Goal: Task Accomplishment & Management: Use online tool/utility

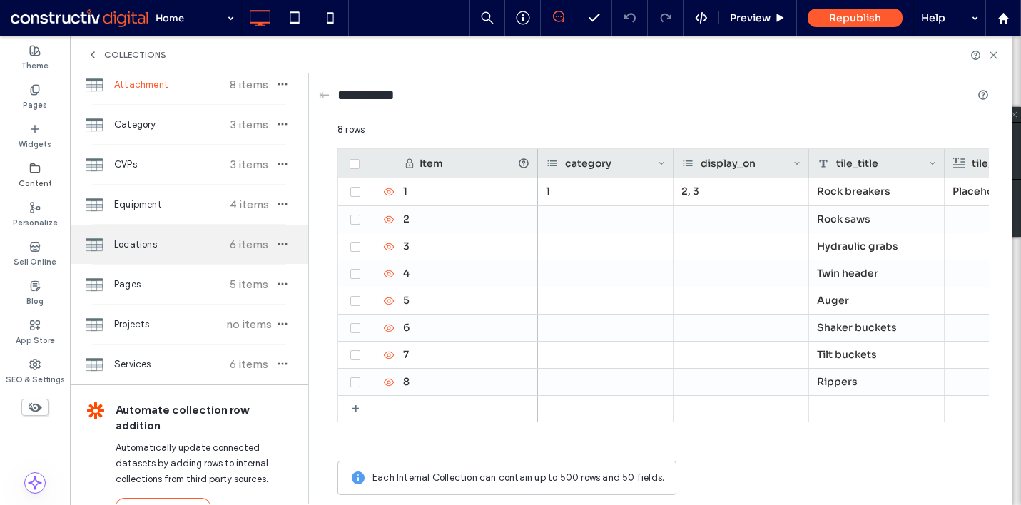
scroll to position [76, 0]
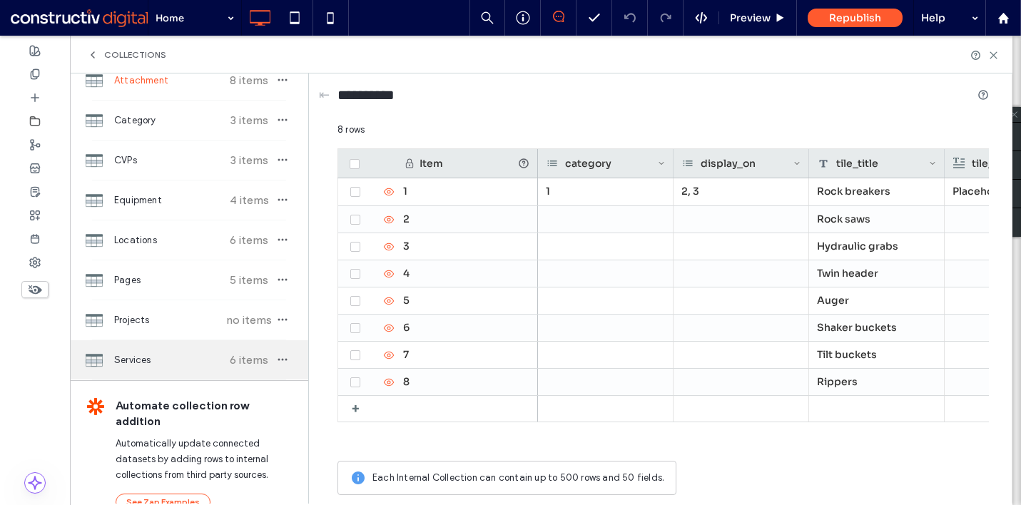
click at [151, 355] on span "Services" at bounding box center [167, 360] width 106 height 14
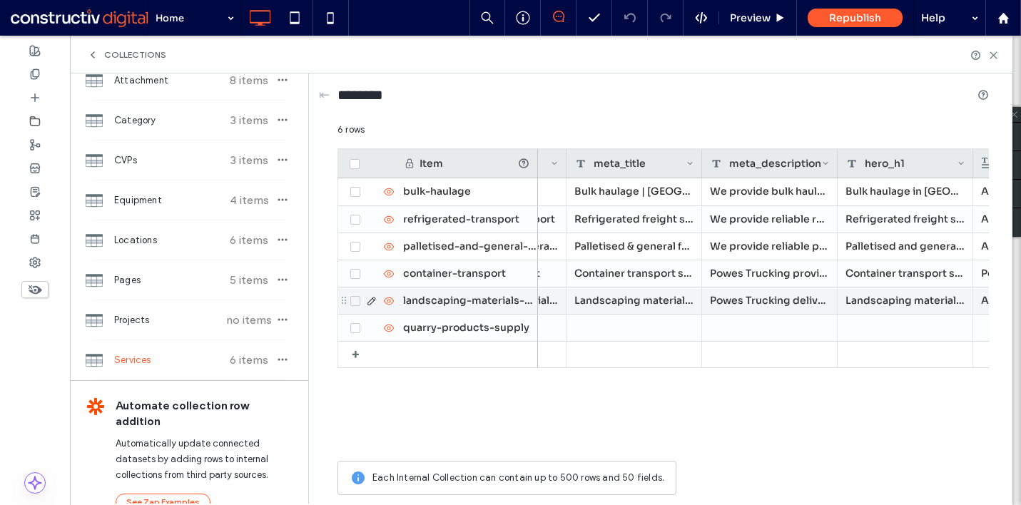
scroll to position [0, 1190]
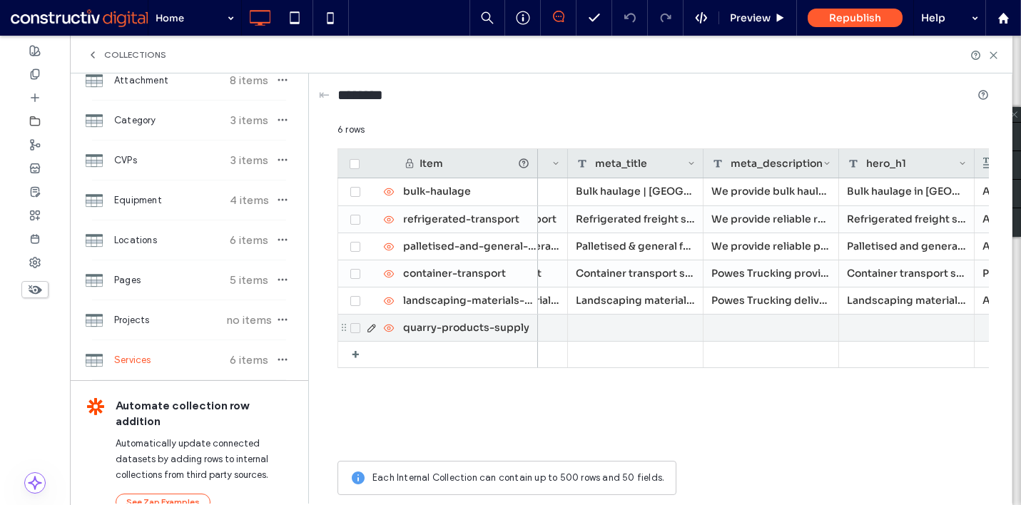
click at [651, 323] on div at bounding box center [636, 328] width 136 height 26
click at [763, 330] on div at bounding box center [771, 328] width 136 height 26
click at [738, 327] on div at bounding box center [771, 328] width 136 height 26
click at [880, 326] on div at bounding box center [907, 328] width 136 height 26
click at [889, 327] on div at bounding box center [907, 328] width 136 height 26
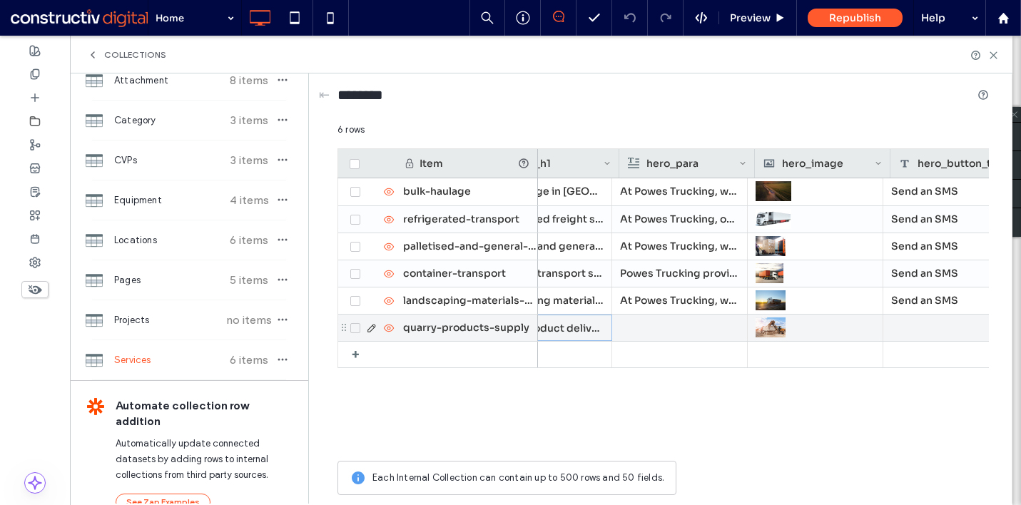
scroll to position [0, 1545]
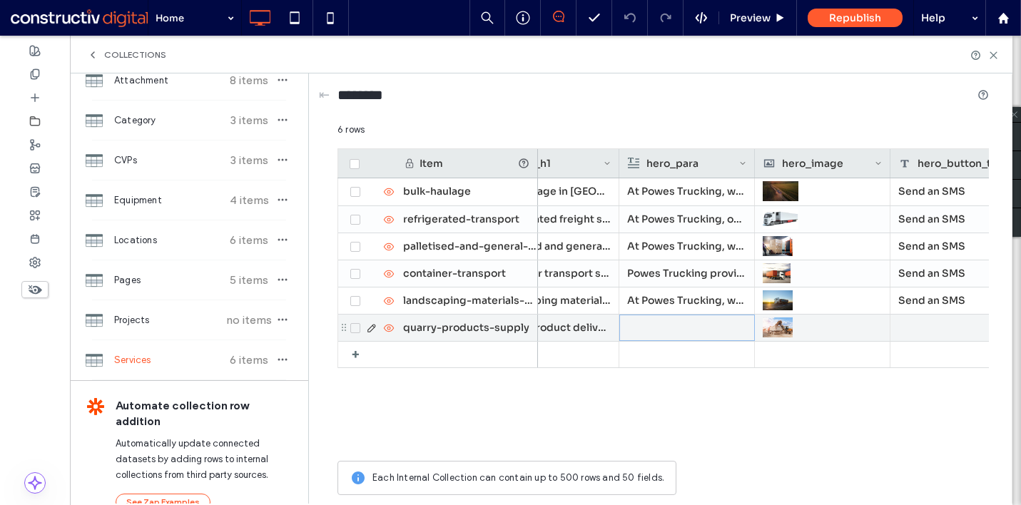
click at [708, 322] on div at bounding box center [687, 327] width 118 height 25
click at [716, 330] on div at bounding box center [687, 327] width 118 height 25
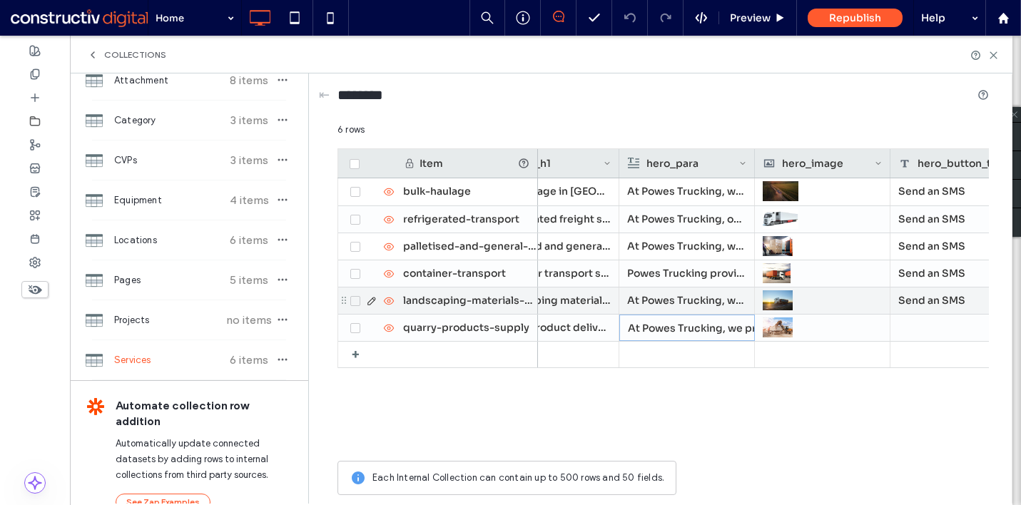
click at [933, 296] on div "Send an SMS" at bounding box center [958, 301] width 136 height 26
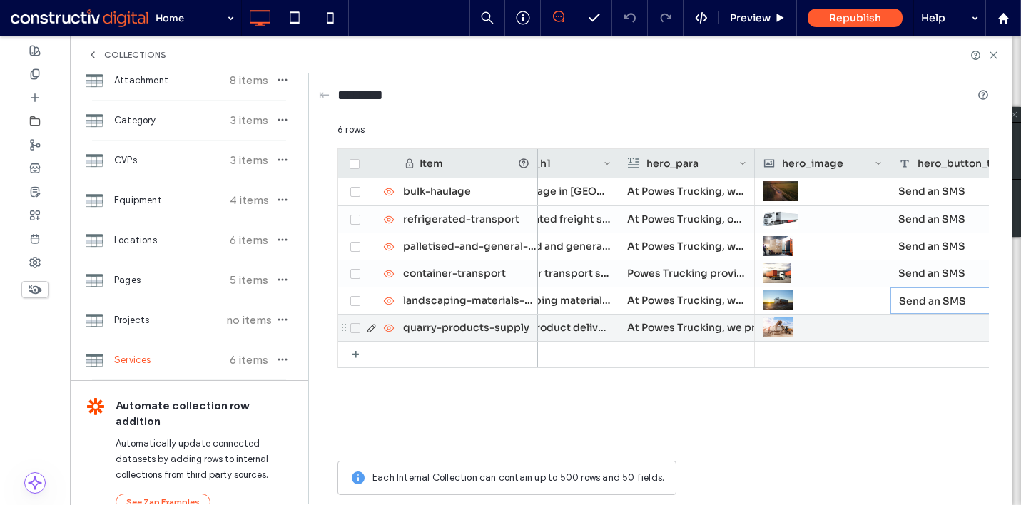
click at [933, 320] on div at bounding box center [958, 328] width 136 height 26
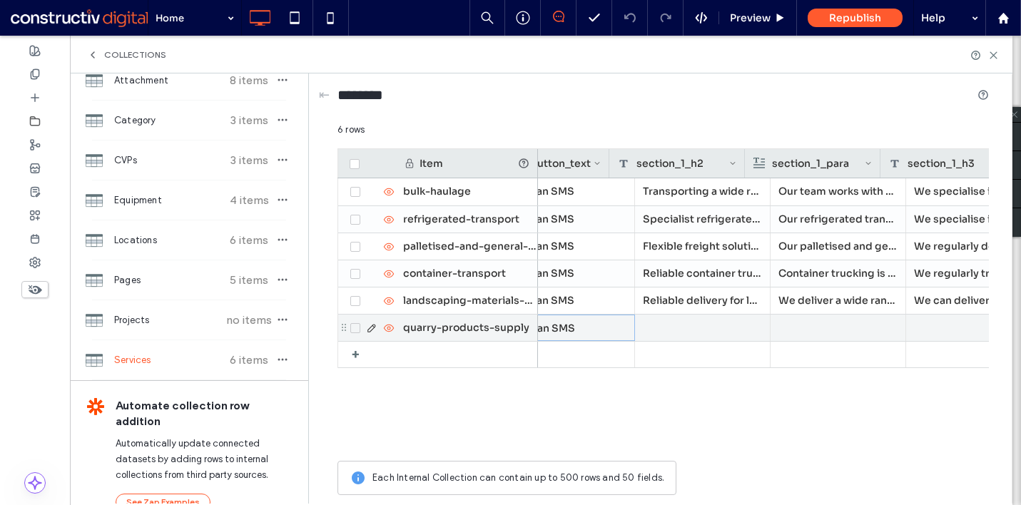
scroll to position [0, 1962]
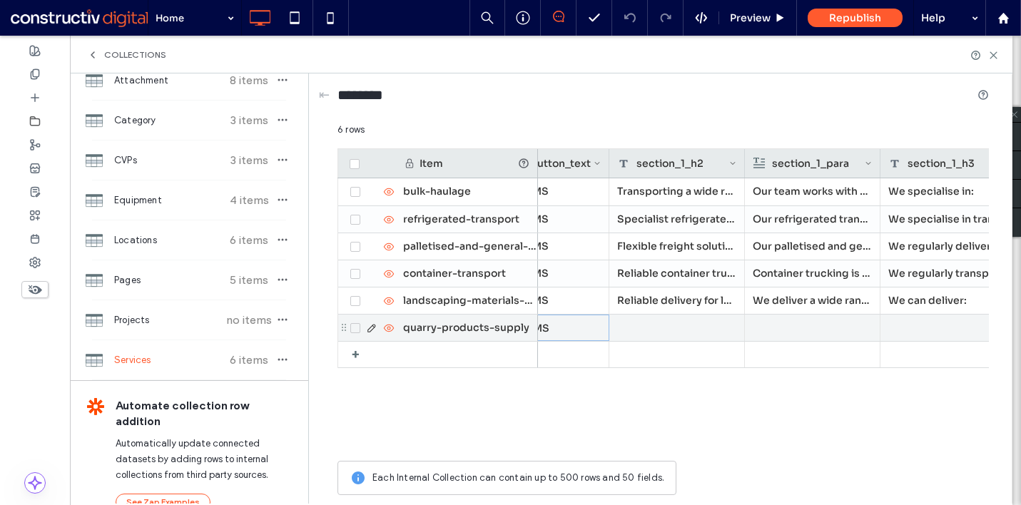
click at [713, 335] on div at bounding box center [677, 328] width 136 height 26
click at [631, 325] on div at bounding box center [677, 328] width 136 height 26
click at [800, 322] on div at bounding box center [812, 328] width 119 height 26
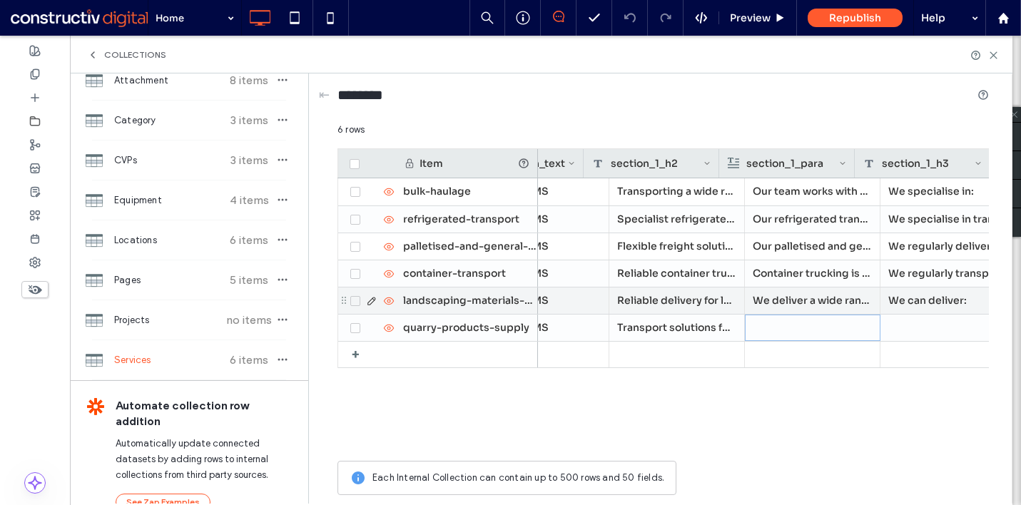
scroll to position [0, 2010]
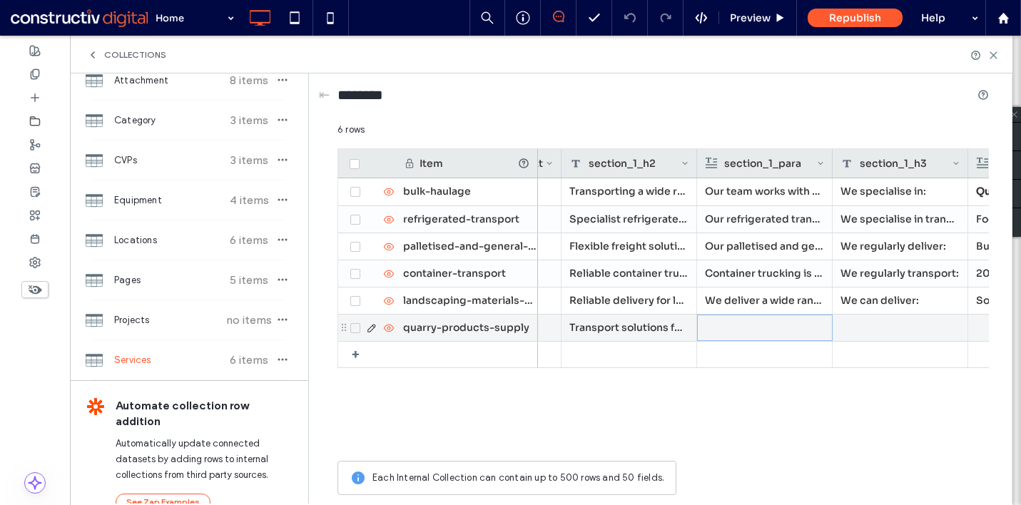
click at [762, 331] on div at bounding box center [765, 327] width 118 height 25
click at [875, 324] on div at bounding box center [901, 328] width 136 height 26
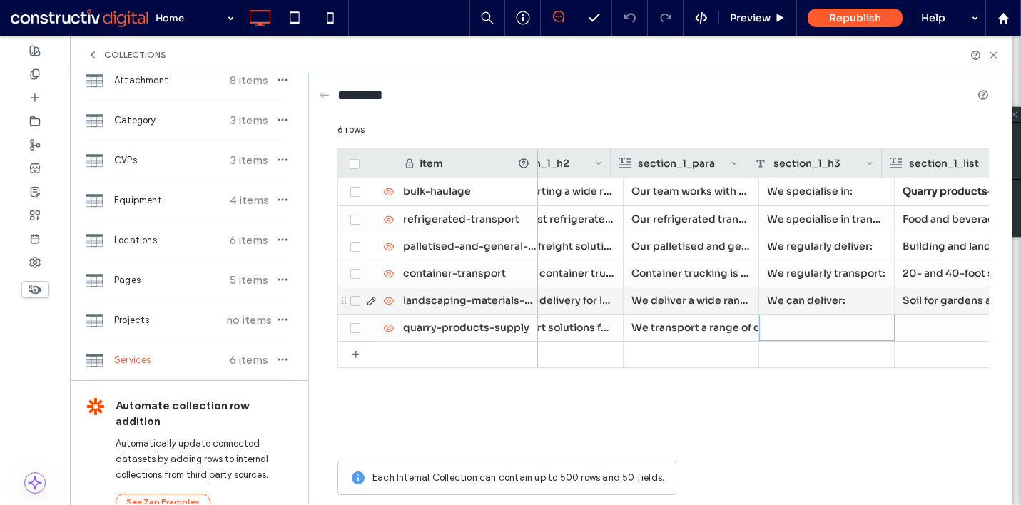
scroll to position [0, 2100]
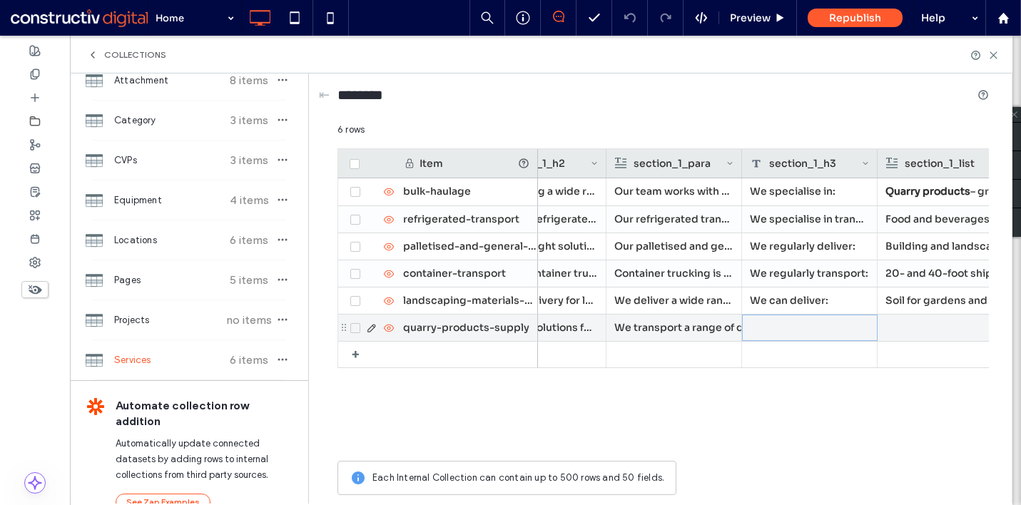
click at [805, 330] on div at bounding box center [810, 328] width 136 height 26
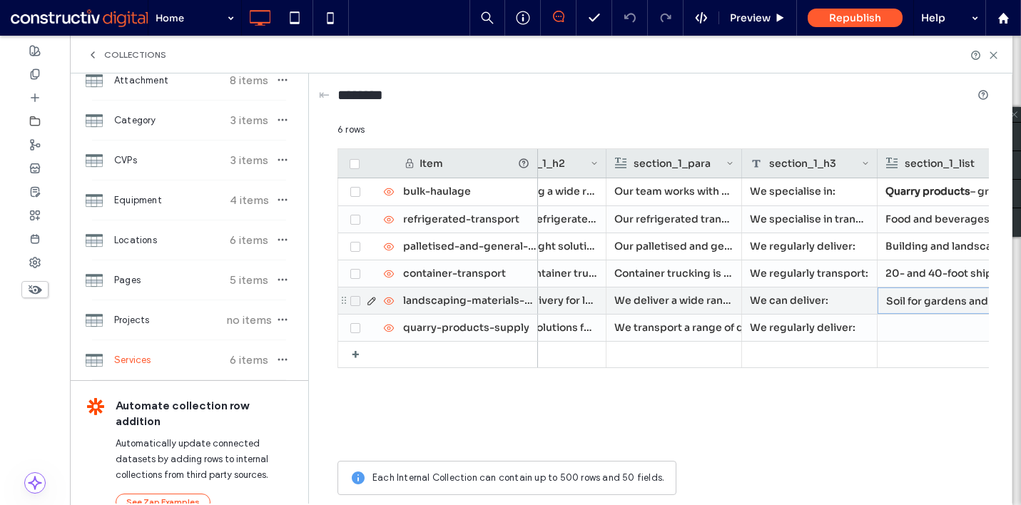
click at [941, 297] on li "Soil for gardens and lawns" at bounding box center [945, 301] width 118 height 26
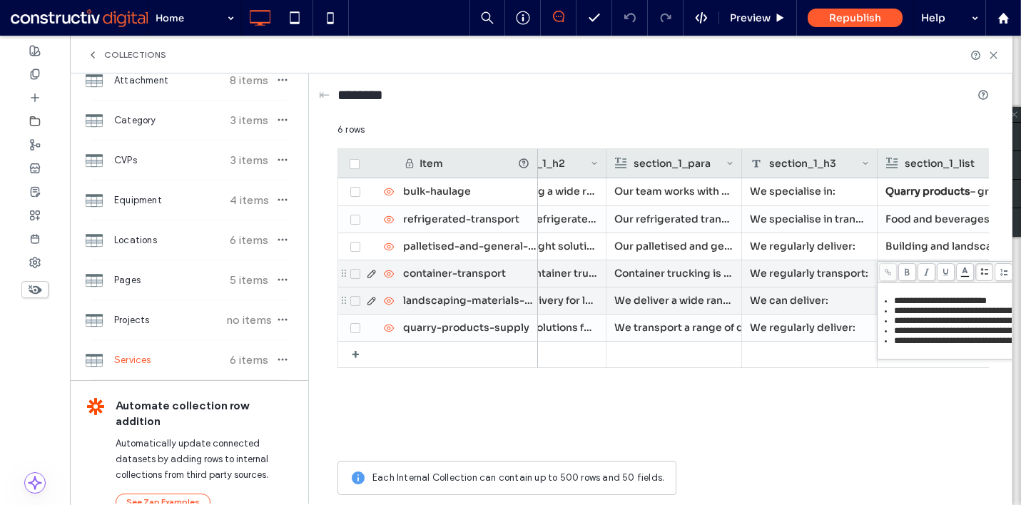
click at [816, 277] on div "We regularly transport:" at bounding box center [810, 273] width 136 height 26
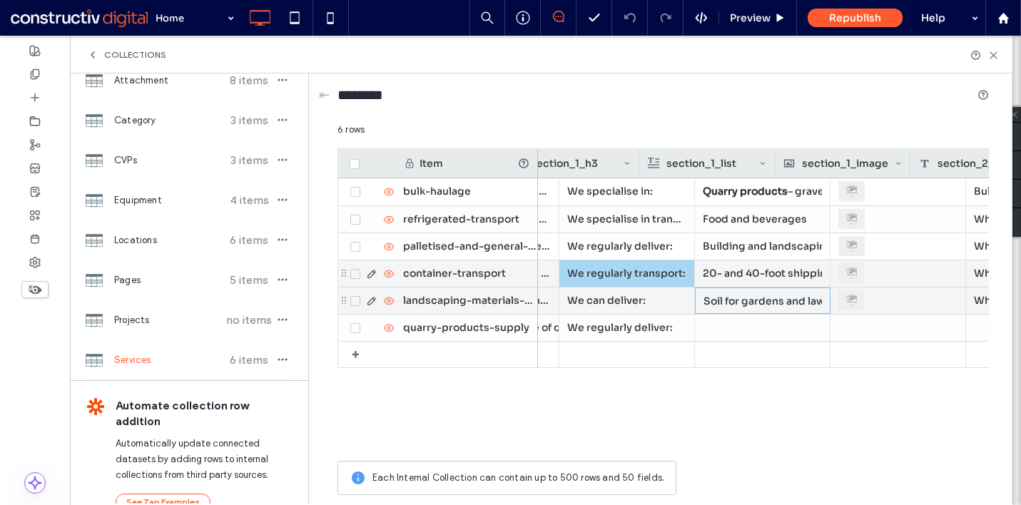
scroll to position [0, 2339]
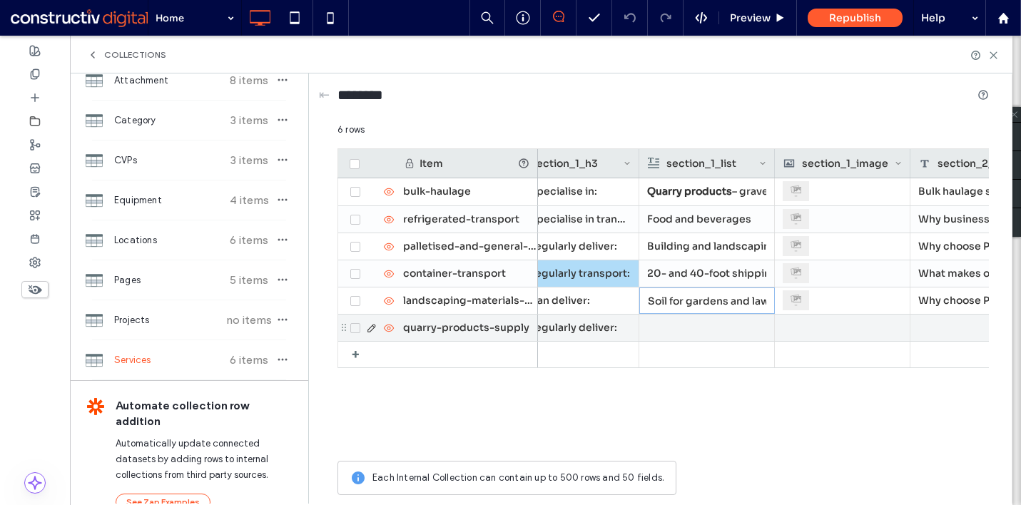
click at [677, 323] on div at bounding box center [706, 328] width 119 height 26
click at [677, 323] on div at bounding box center [707, 327] width 118 height 25
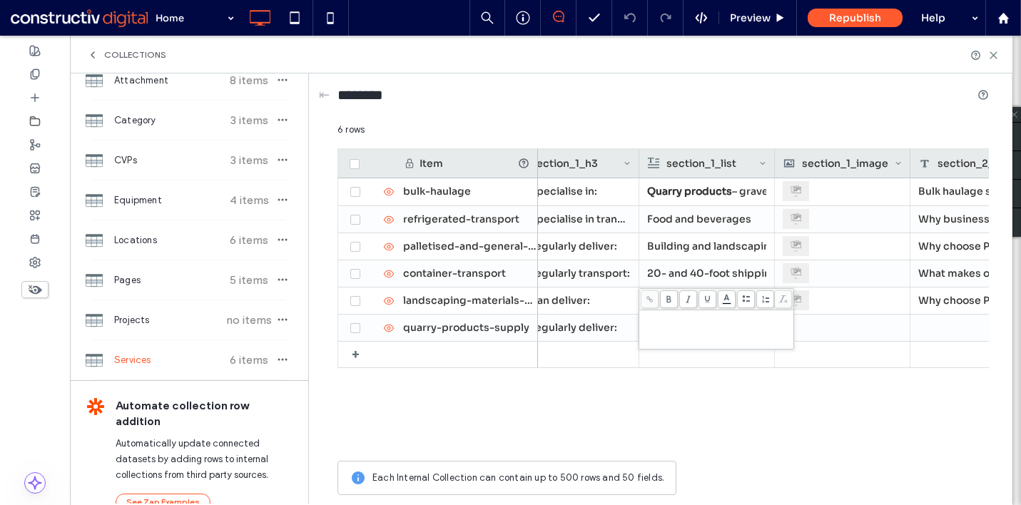
click at [677, 323] on div "Rich Text Editor" at bounding box center [716, 330] width 151 height 36
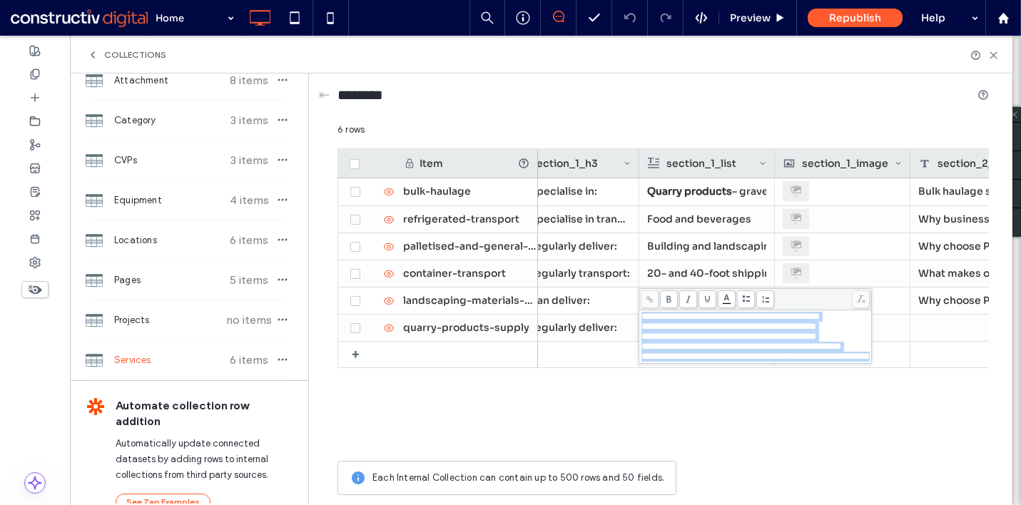
drag, startPoint x: 686, startPoint y: 380, endPoint x: 638, endPoint y: 319, distance: 77.7
click at [639, 319] on div "**********" at bounding box center [755, 326] width 233 height 76
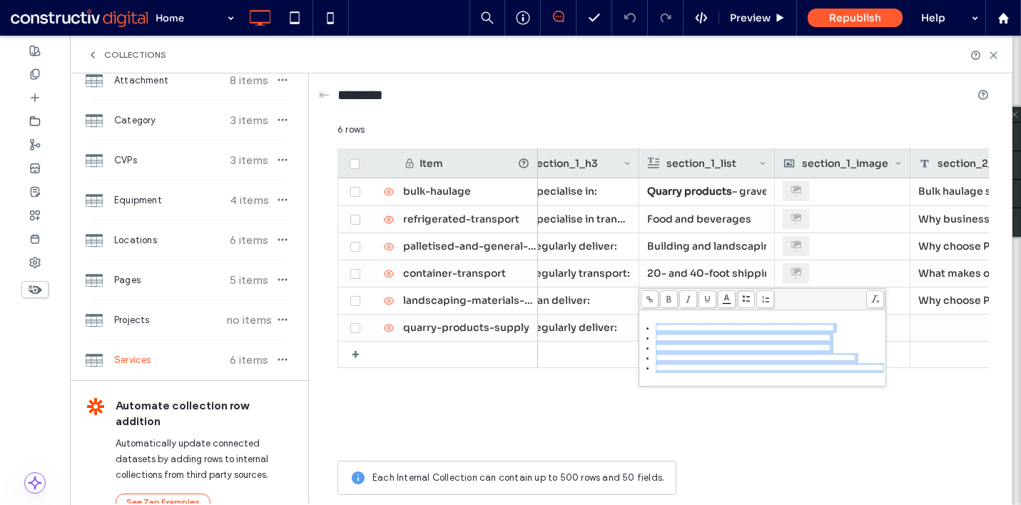
click at [743, 297] on icon at bounding box center [746, 299] width 8 height 8
click at [711, 229] on li "Food and beverages" at bounding box center [706, 219] width 119 height 26
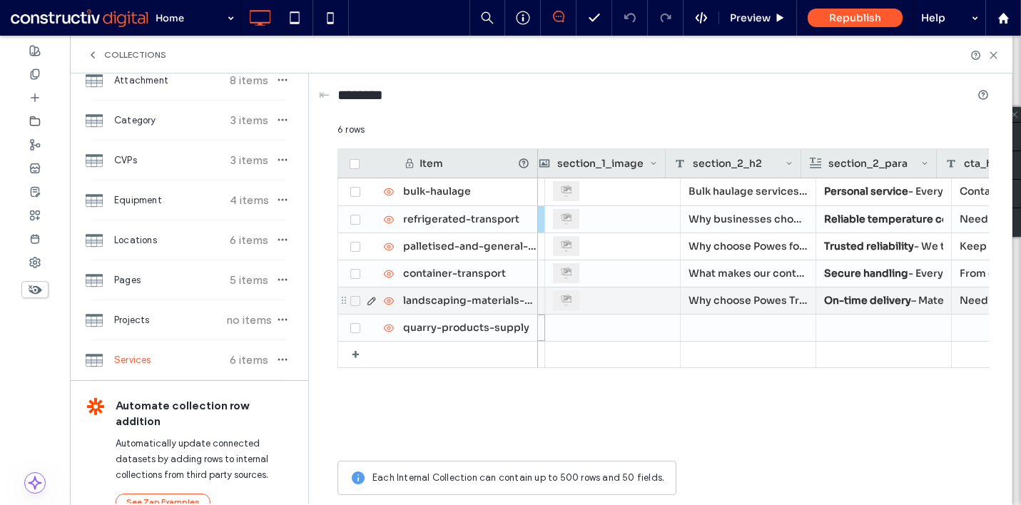
scroll to position [0, 2558]
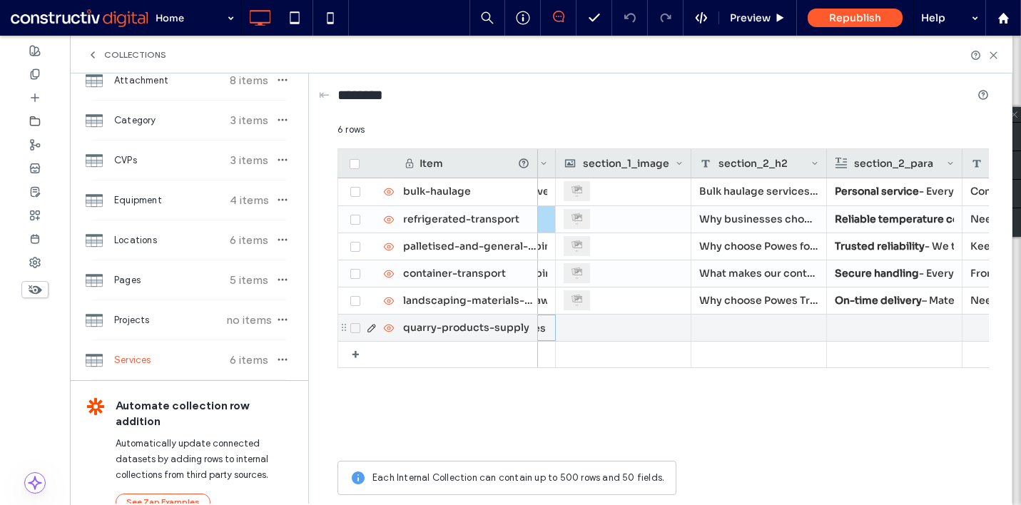
click at [731, 318] on div at bounding box center [759, 328] width 136 height 26
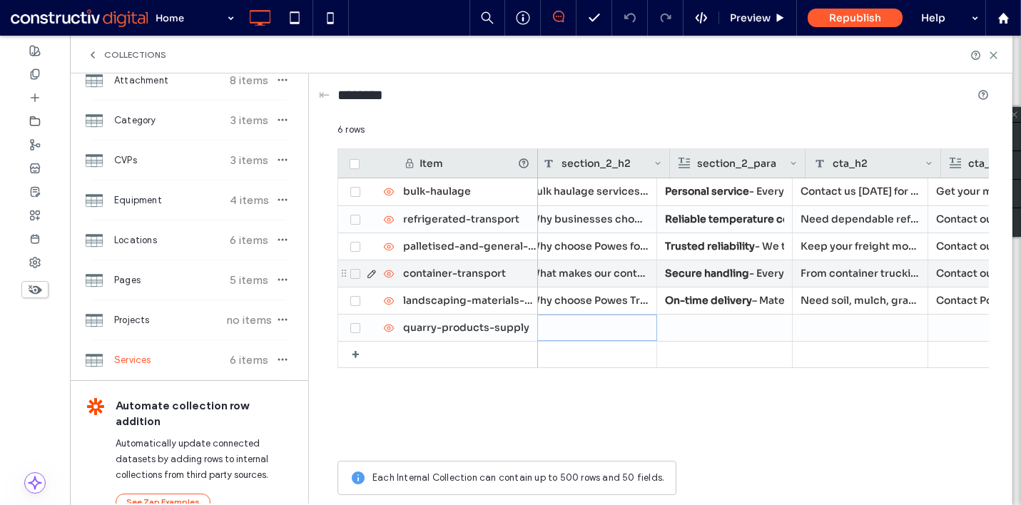
scroll to position [0, 2715]
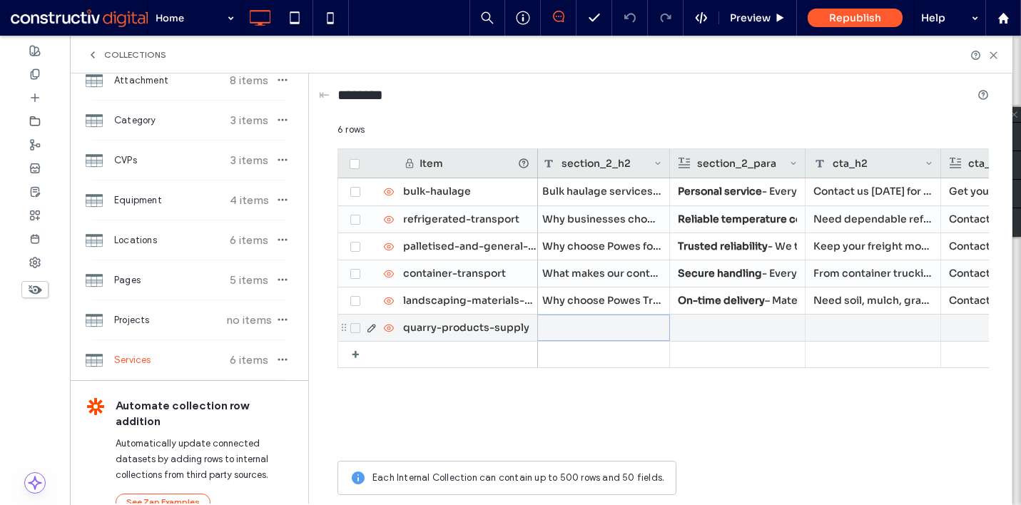
click at [608, 321] on div at bounding box center [602, 328] width 136 height 26
click at [723, 330] on div at bounding box center [737, 328] width 119 height 26
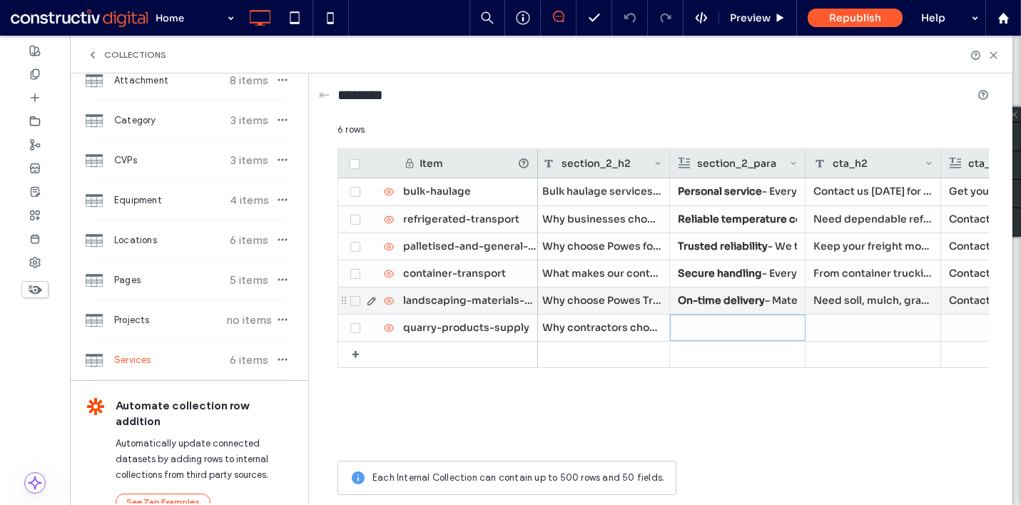
click at [731, 297] on strong "On-time delivery" at bounding box center [721, 300] width 87 height 13
click at [731, 297] on strong "On-time delivery" at bounding box center [721, 301] width 87 height 13
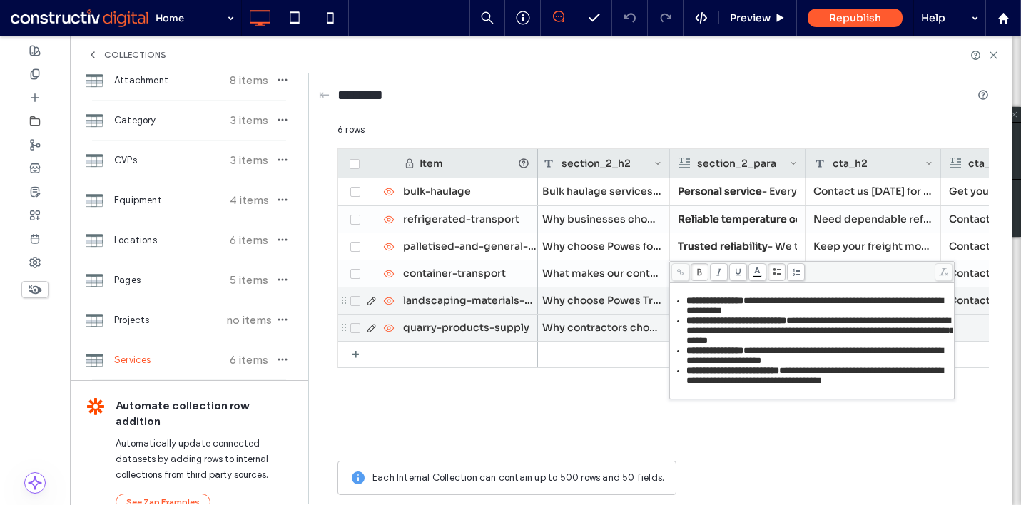
click at [616, 323] on div "Why contractors choose our quarry product delivery services" at bounding box center [602, 328] width 136 height 26
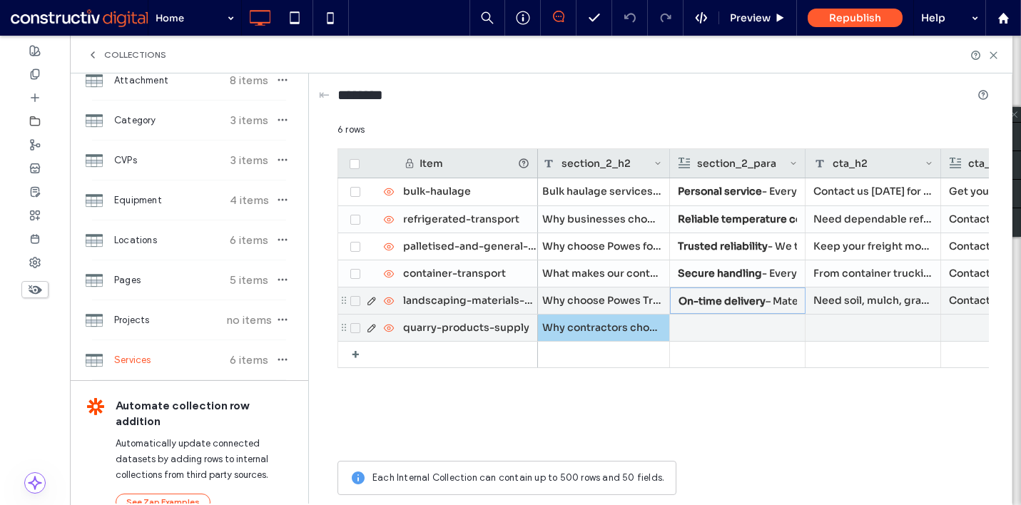
click at [728, 330] on div at bounding box center [737, 328] width 119 height 26
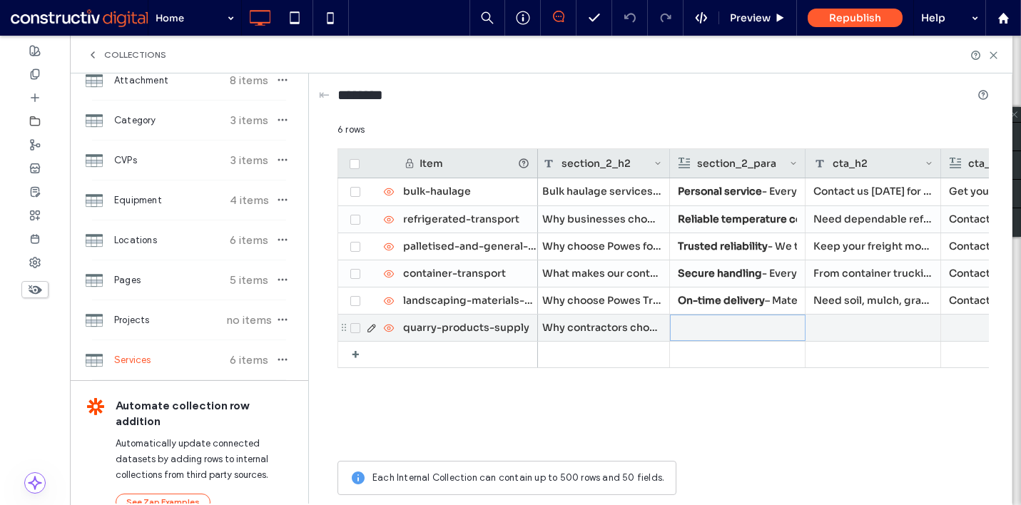
click at [712, 328] on div at bounding box center [737, 327] width 118 height 25
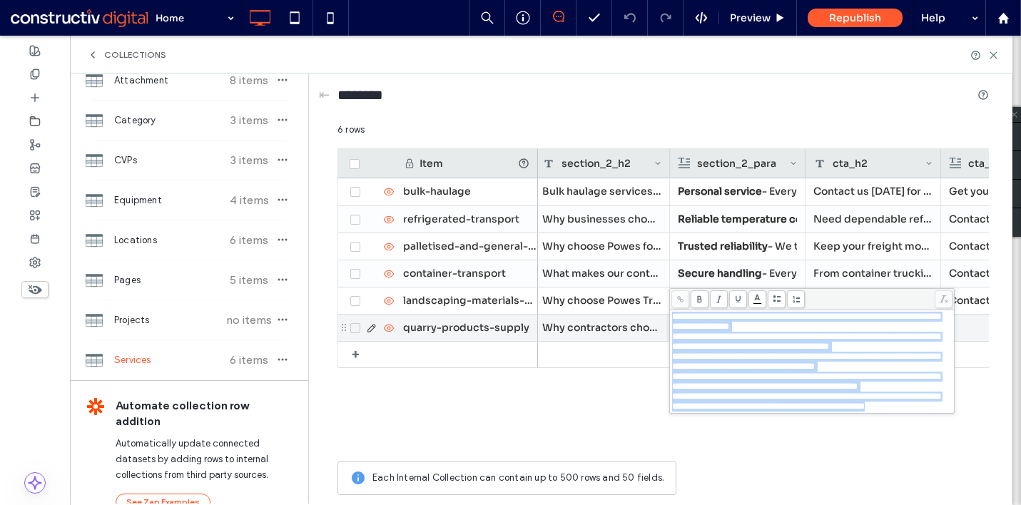
drag, startPoint x: 674, startPoint y: 317, endPoint x: 773, endPoint y: 457, distance: 171.4
click at [773, 412] on div "**********" at bounding box center [812, 362] width 280 height 100
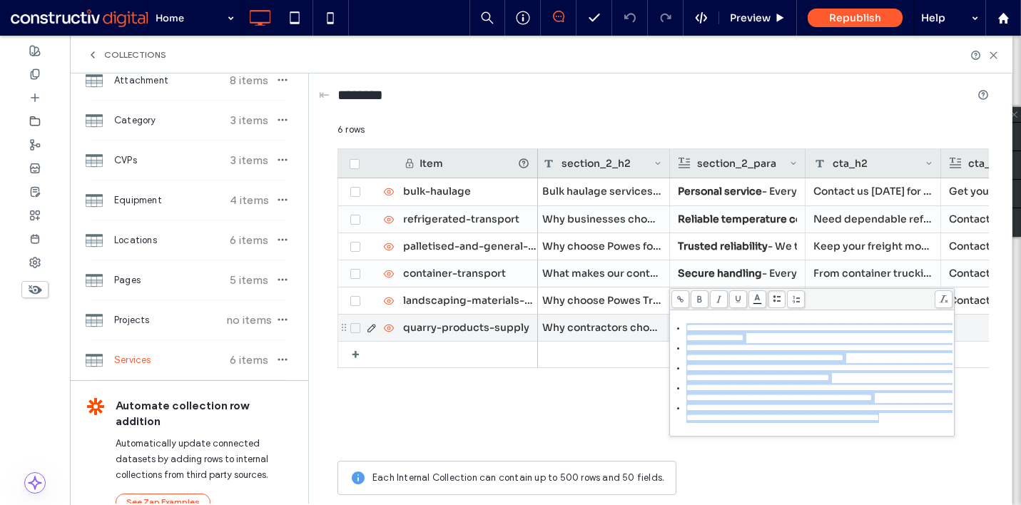
click at [778, 300] on icon at bounding box center [777, 299] width 8 height 8
click at [740, 340] on span "**********" at bounding box center [820, 332] width 268 height 19
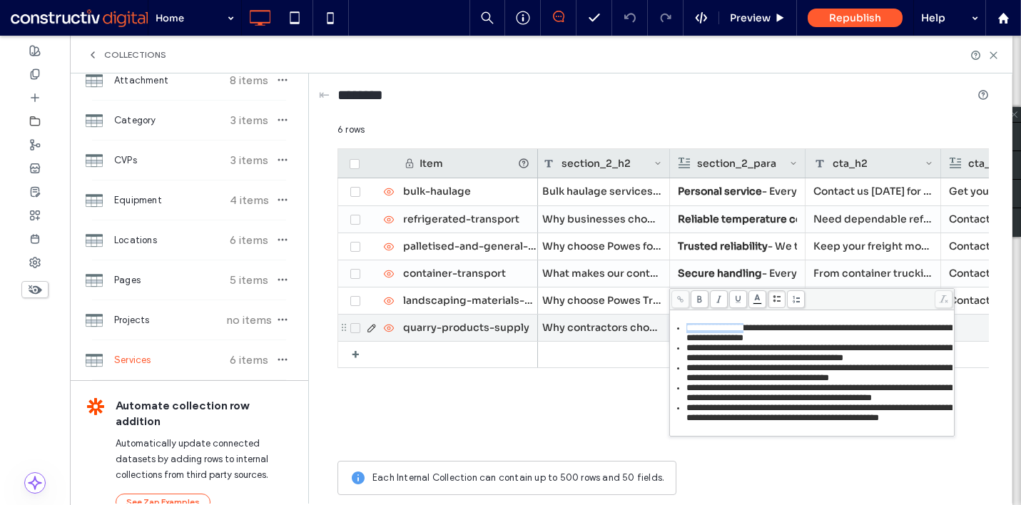
drag, startPoint x: 766, startPoint y: 331, endPoint x: 688, endPoint y: 328, distance: 77.8
click at [688, 328] on span "**********" at bounding box center [820, 332] width 268 height 19
click at [697, 300] on use at bounding box center [699, 299] width 4 height 7
click at [721, 382] on span "**********" at bounding box center [820, 372] width 268 height 19
drag, startPoint x: 816, startPoint y: 352, endPoint x: 688, endPoint y: 357, distance: 128.5
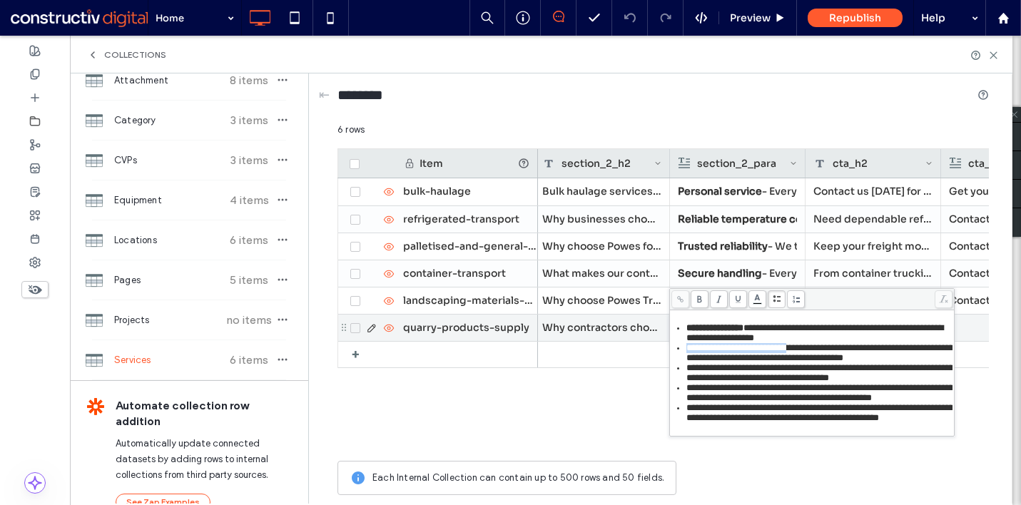
click at [688, 357] on span "**********" at bounding box center [820, 352] width 268 height 19
click at [699, 300] on icon at bounding box center [700, 299] width 8 height 8
drag, startPoint x: 769, startPoint y: 387, endPoint x: 688, endPoint y: 387, distance: 81.3
click at [688, 382] on span "**********" at bounding box center [820, 372] width 268 height 19
click at [701, 301] on use at bounding box center [699, 299] width 4 height 7
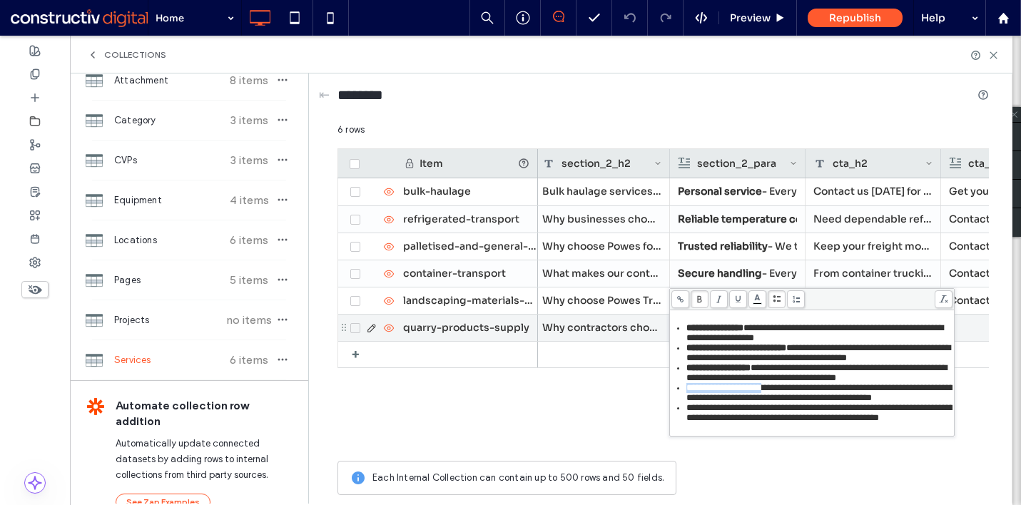
drag, startPoint x: 793, startPoint y: 422, endPoint x: 686, endPoint y: 427, distance: 107.1
click at [686, 402] on span "**********" at bounding box center [820, 392] width 268 height 19
click at [700, 297] on use at bounding box center [699, 299] width 4 height 7
drag, startPoint x: 764, startPoint y: 457, endPoint x: 686, endPoint y: 461, distance: 77.9
click at [686, 422] on span "**********" at bounding box center [820, 412] width 268 height 19
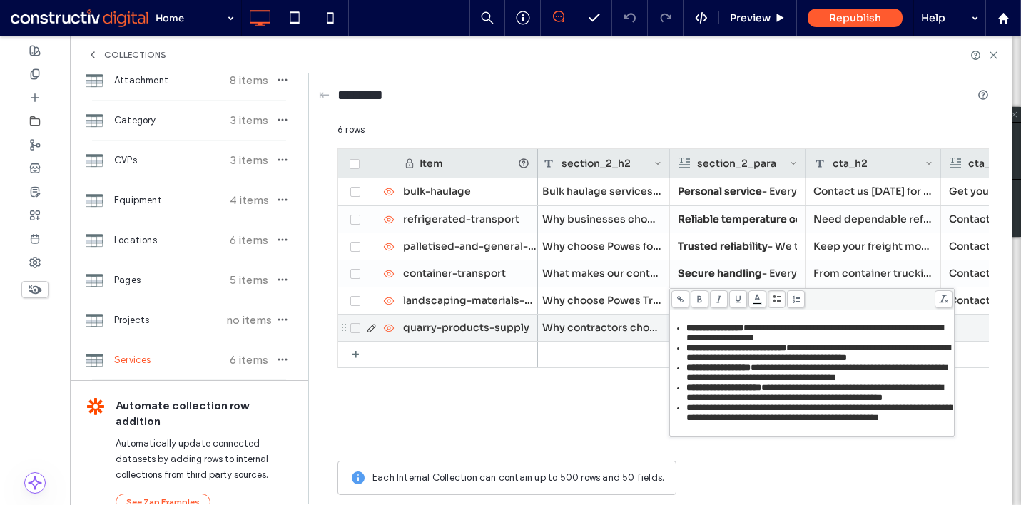
click at [700, 300] on icon at bounding box center [700, 299] width 8 height 8
click at [620, 325] on div "Why contractors choose our quarry product delivery services" at bounding box center [602, 328] width 136 height 26
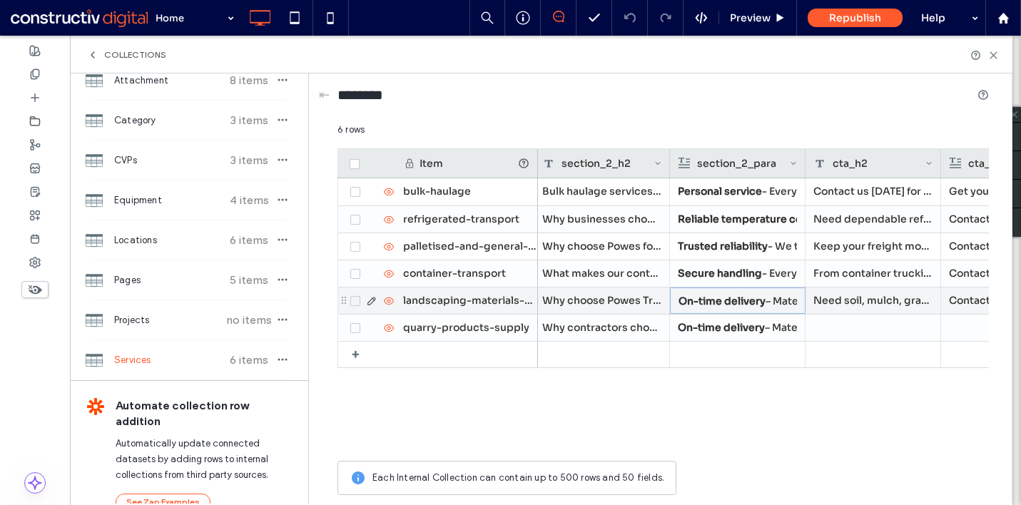
click at [711, 302] on strong "On-time delivery" at bounding box center [721, 301] width 87 height 13
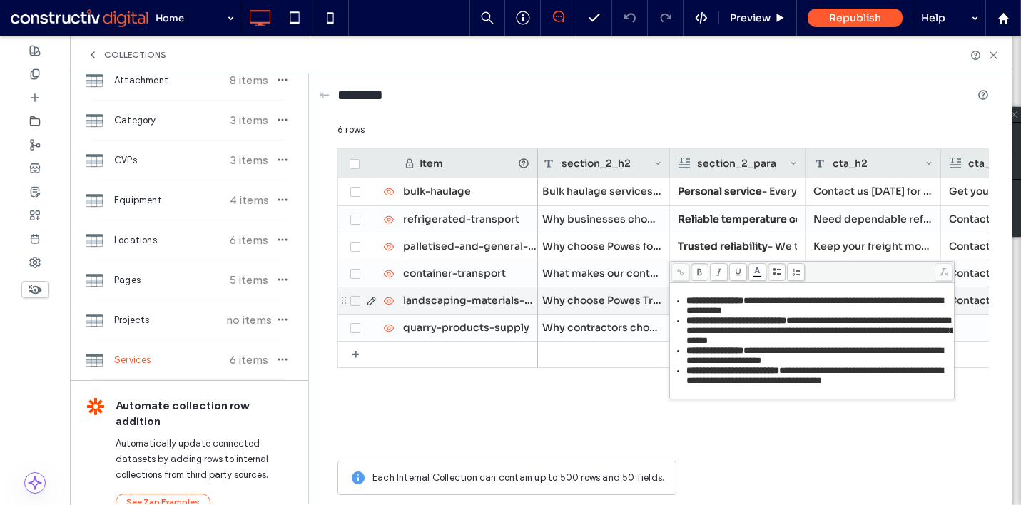
click at [626, 293] on div "Why choose Powes Trucking for landscaping material delivery services" at bounding box center [602, 301] width 136 height 26
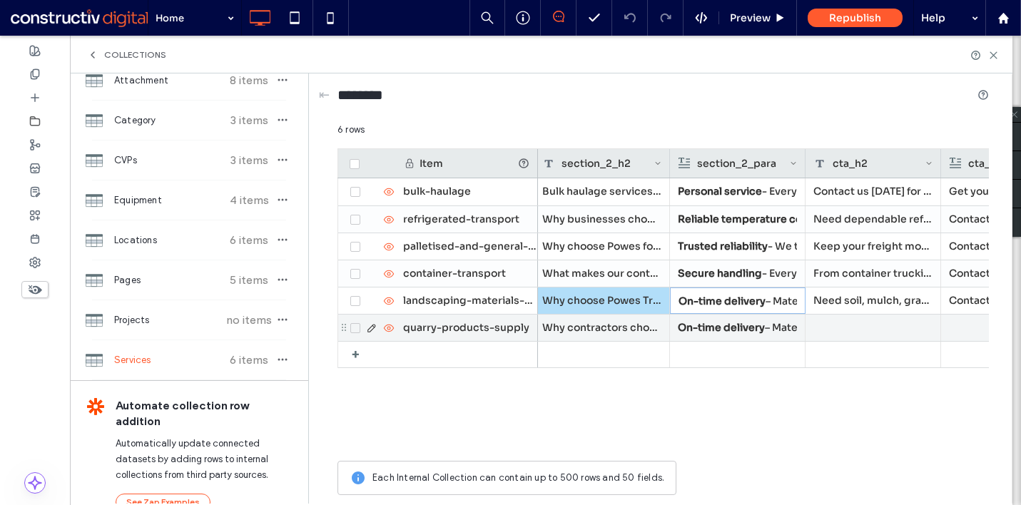
click at [839, 323] on div at bounding box center [873, 328] width 136 height 26
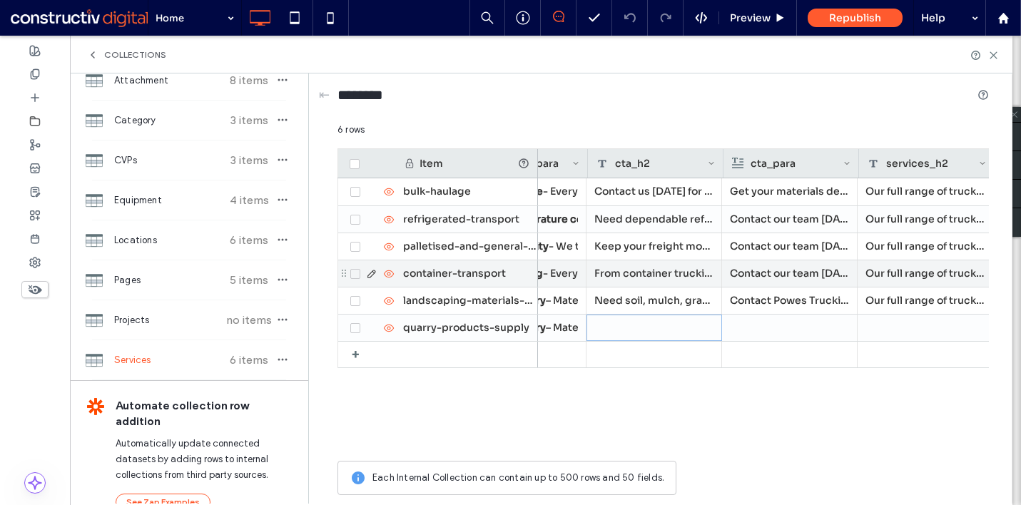
scroll to position [0, 2932]
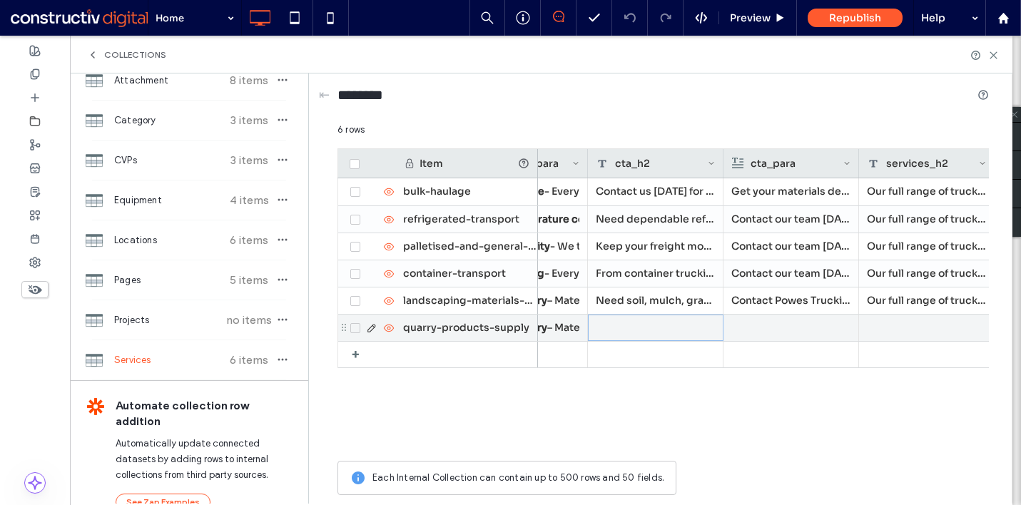
click at [642, 324] on div at bounding box center [656, 328] width 136 height 26
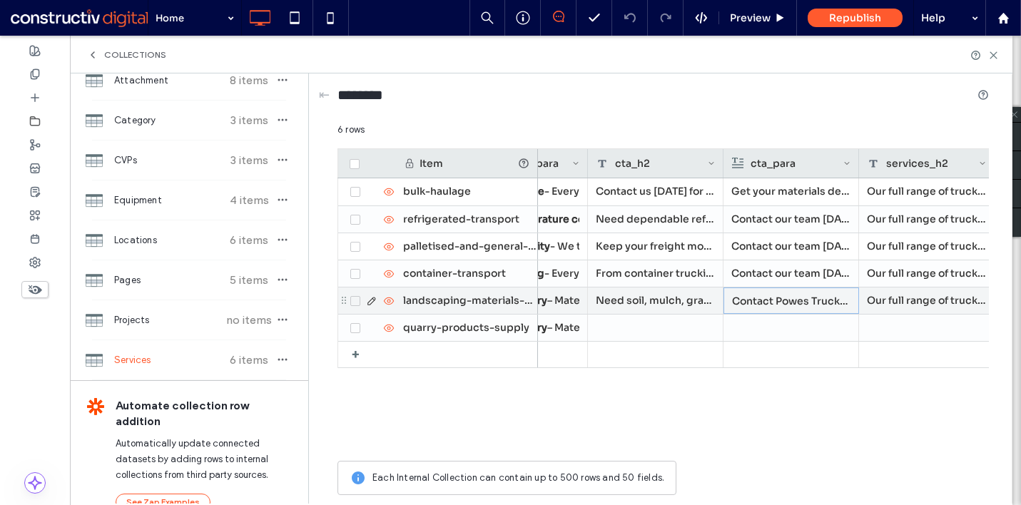
click at [778, 304] on p "Contact Powes Trucking for reliable landscaping material delivery services tail…" at bounding box center [791, 301] width 118 height 26
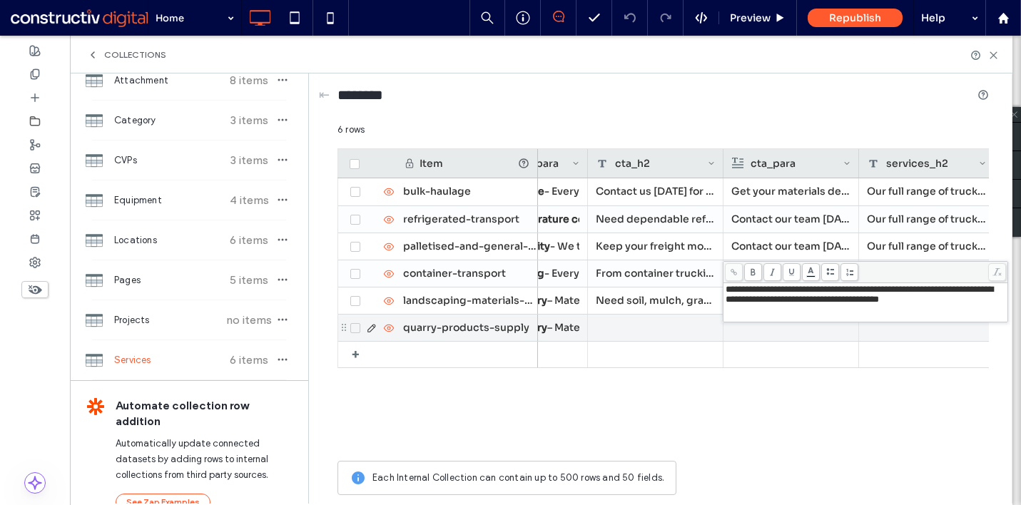
click at [768, 332] on div at bounding box center [790, 328] width 119 height 26
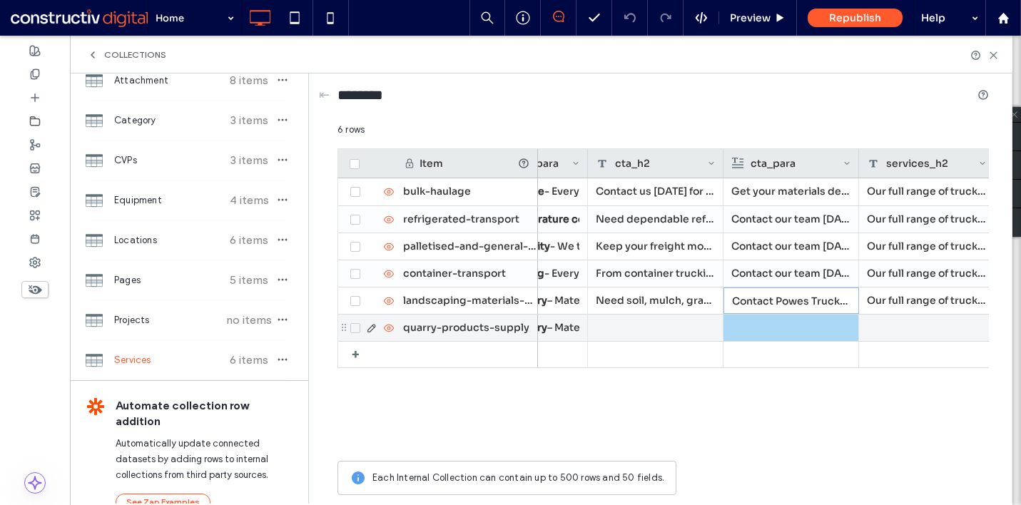
click at [768, 332] on div at bounding box center [790, 328] width 119 height 26
click at [768, 332] on div "Rich Text Editor" at bounding box center [801, 330] width 151 height 36
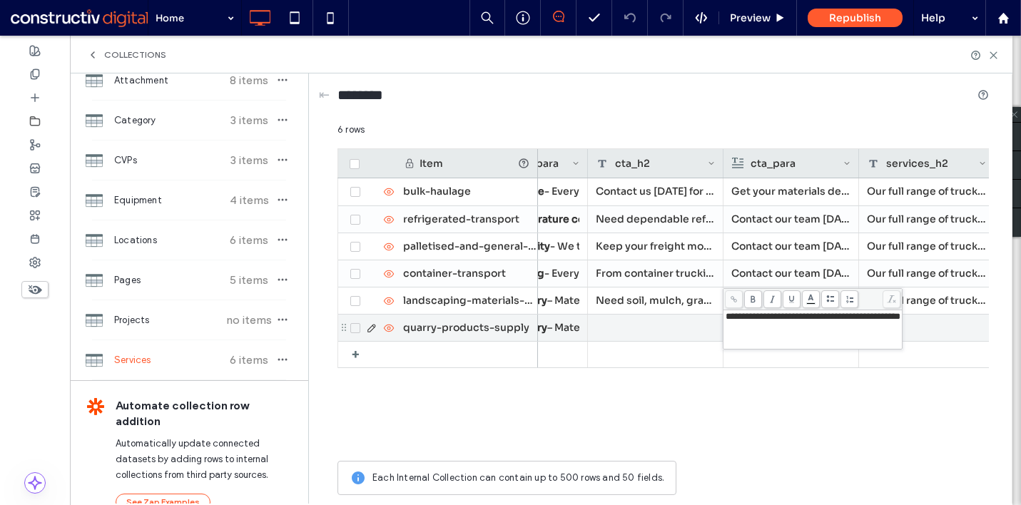
click at [681, 328] on div at bounding box center [656, 328] width 136 height 26
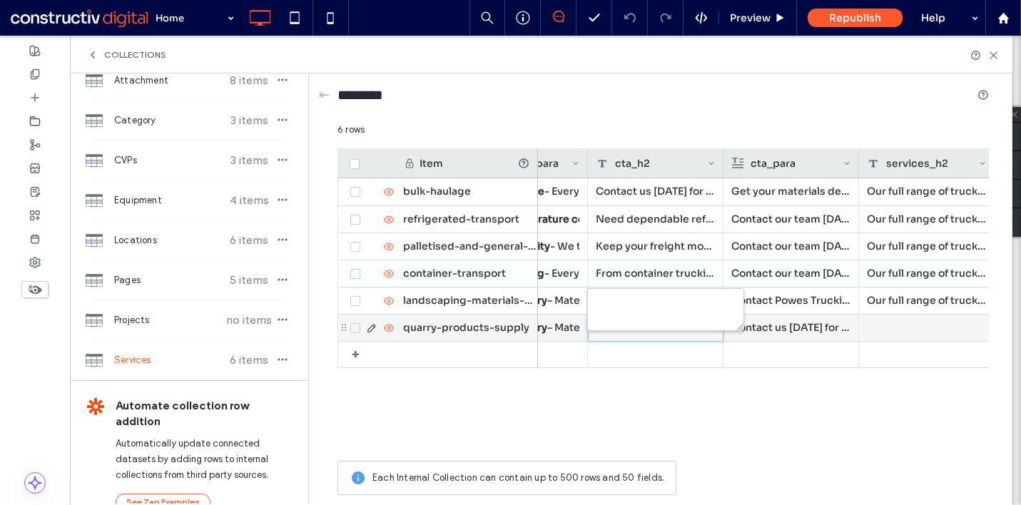
click at [831, 332] on p "Contact us today for a fast, no-obligation quote." at bounding box center [790, 328] width 119 height 26
click at [698, 324] on div at bounding box center [656, 328] width 136 height 26
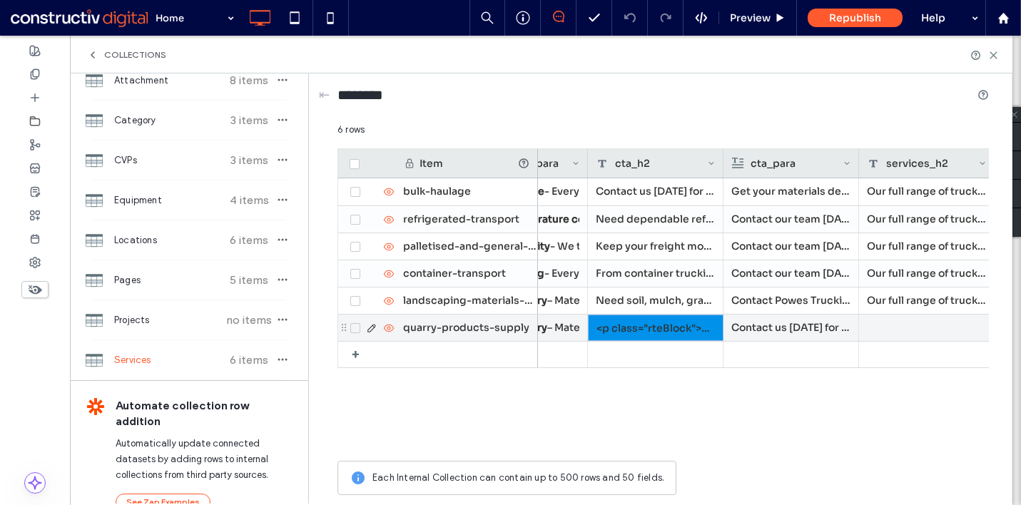
click at [758, 327] on p "Contact us today for a fast, no-obligation quote." at bounding box center [790, 328] width 119 height 26
click at [897, 328] on div at bounding box center [927, 328] width 136 height 26
click at [780, 327] on p "Contact us today for a fast, no-obligation quote." at bounding box center [790, 328] width 119 height 26
click at [780, 327] on p "Contact us today for a fast, no-obligation quote." at bounding box center [791, 328] width 118 height 26
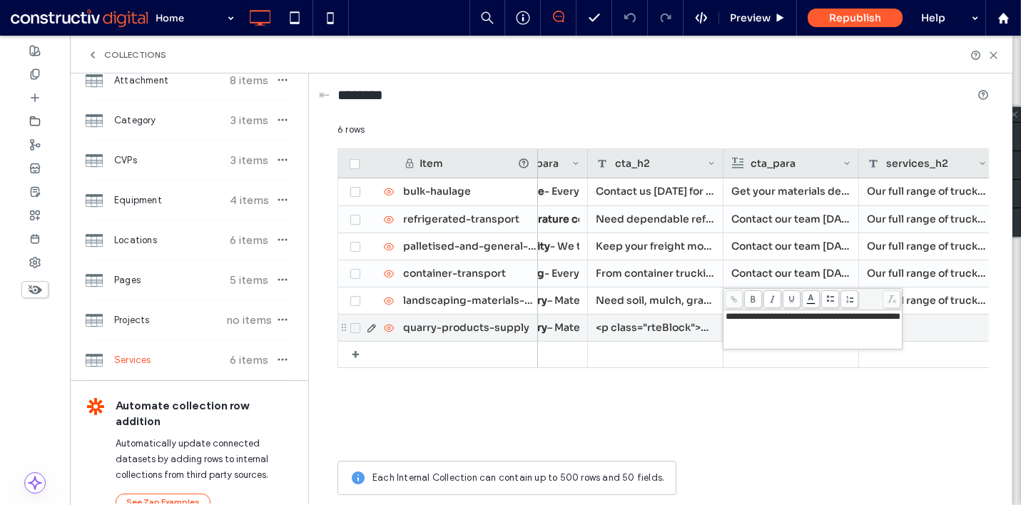
click at [780, 327] on div "**********" at bounding box center [813, 330] width 175 height 36
click at [658, 331] on div "<p class="rteBlock">Contact us today for a fast, no-obligation quote.</p>" at bounding box center [656, 328] width 136 height 26
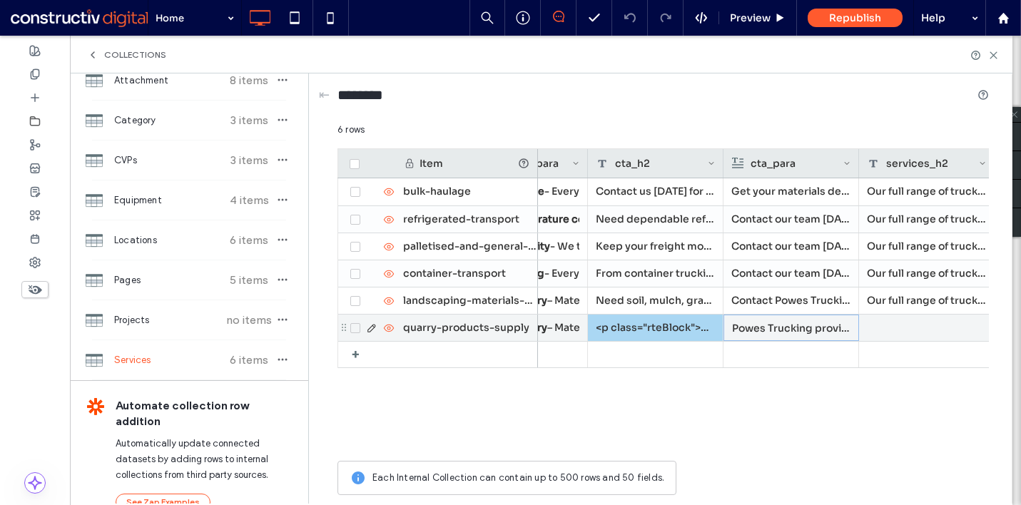
click at [658, 331] on div "<p class="rteBlock">Contact us today for a fast, no-obligation quote.</p>" at bounding box center [656, 328] width 136 height 26
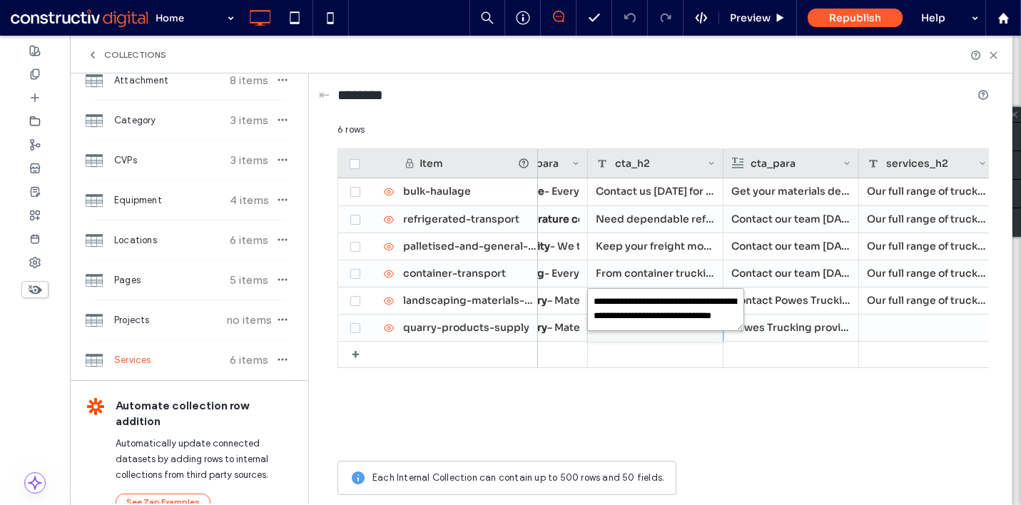
drag, startPoint x: 683, startPoint y: 302, endPoint x: 595, endPoint y: 303, distance: 87.8
click at [595, 303] on textarea "**********" at bounding box center [665, 309] width 157 height 43
drag, startPoint x: 696, startPoint y: 316, endPoint x: 670, endPoint y: 317, distance: 26.4
click at [670, 317] on textarea "**********" at bounding box center [665, 309] width 157 height 43
type textarea "**********"
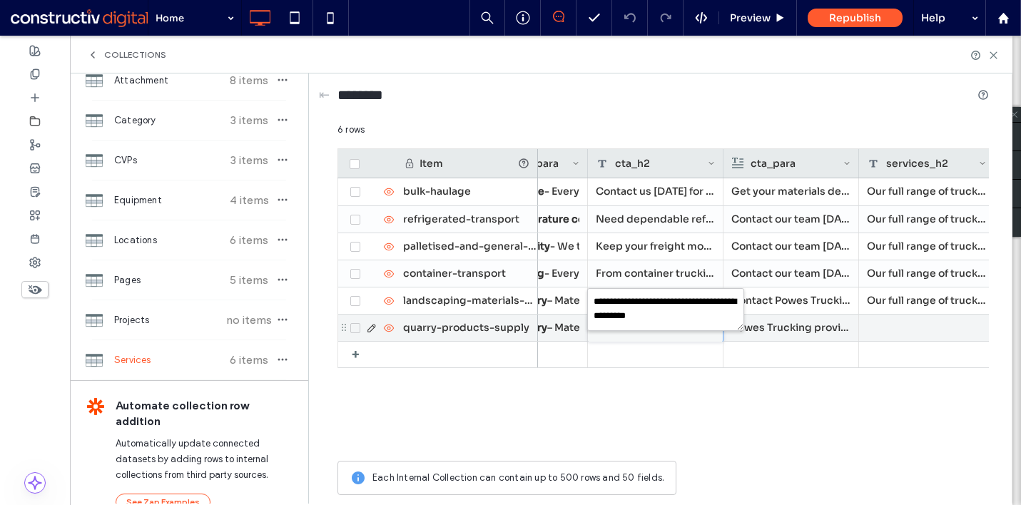
click at [965, 324] on div at bounding box center [927, 328] width 136 height 26
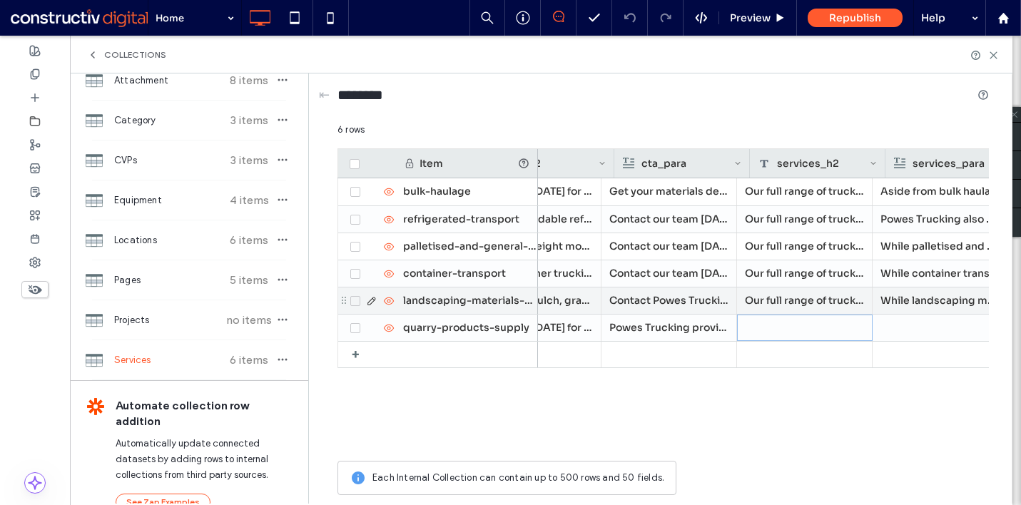
scroll to position [0, 3139]
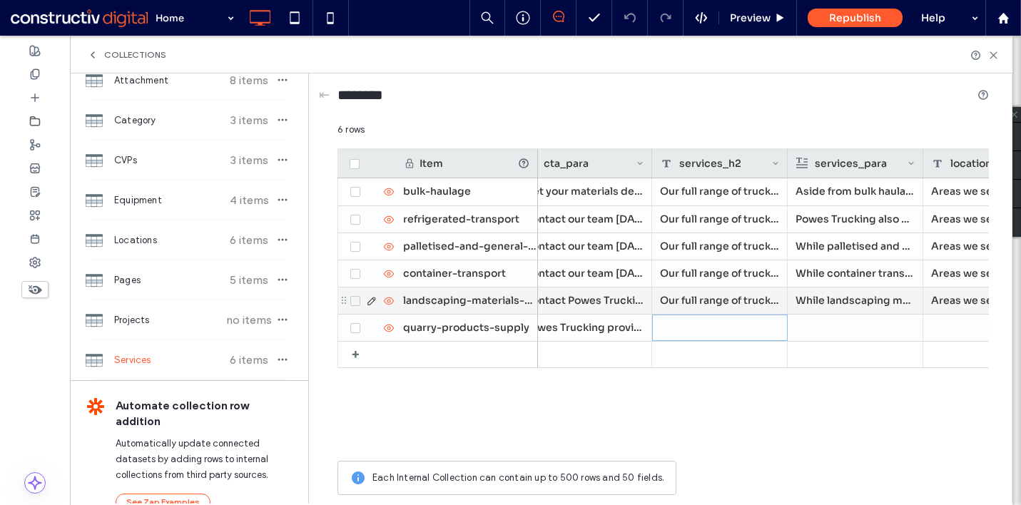
click at [730, 302] on div "Our full range of trucking services" at bounding box center [720, 301] width 136 height 26
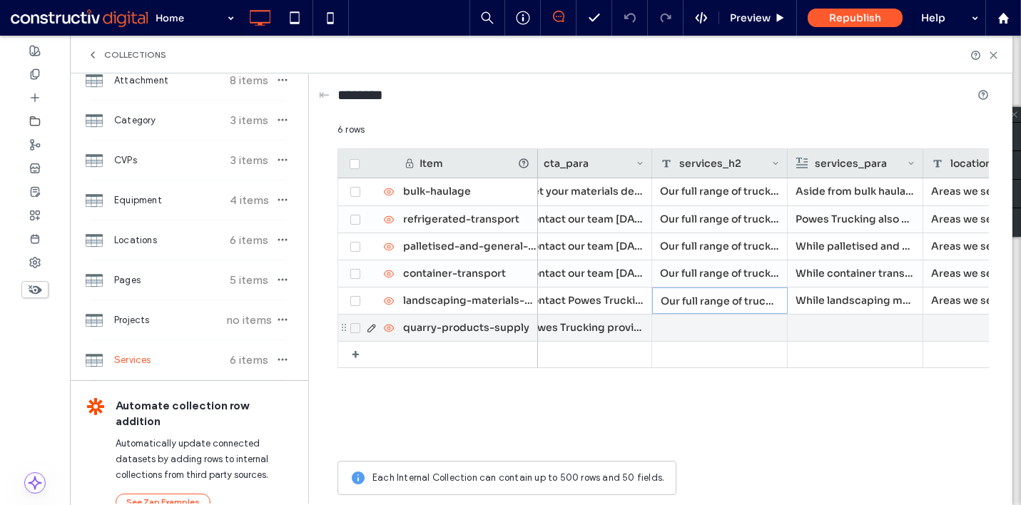
click at [721, 324] on div at bounding box center [720, 328] width 136 height 26
click at [816, 327] on div at bounding box center [854, 328] width 119 height 26
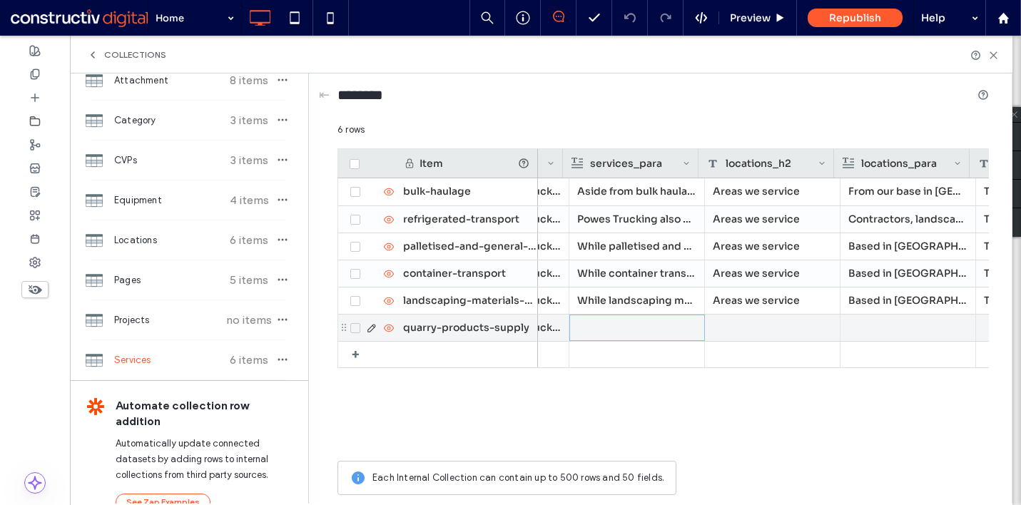
scroll to position [0, 3364]
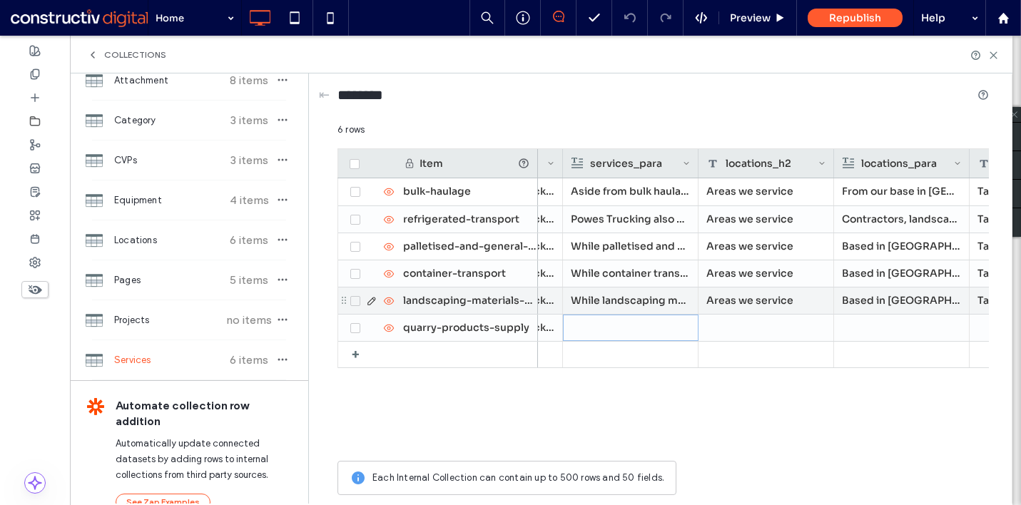
click at [785, 302] on div "Areas we service" at bounding box center [766, 301] width 136 height 26
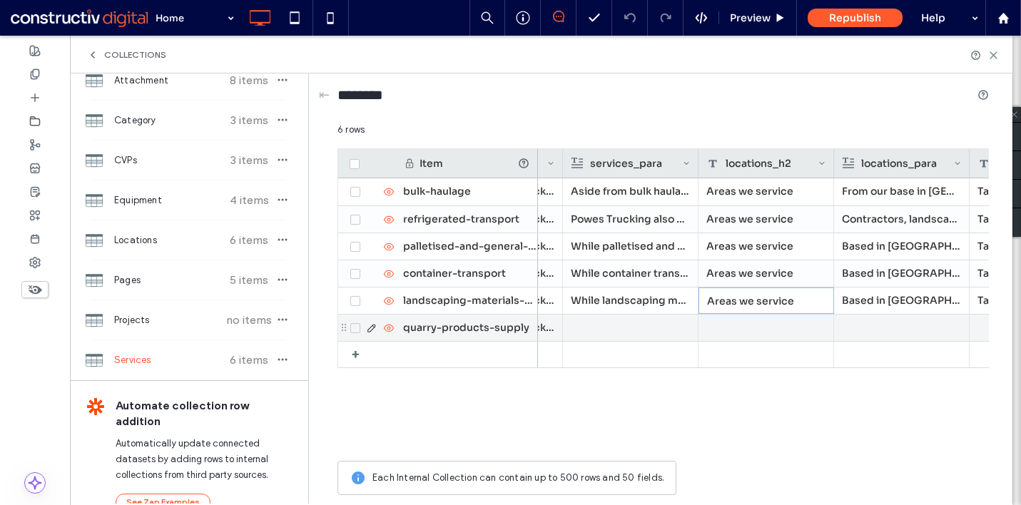
click at [772, 325] on div at bounding box center [766, 328] width 136 height 26
click at [594, 327] on div at bounding box center [630, 328] width 119 height 26
click at [656, 325] on div at bounding box center [630, 327] width 118 height 25
click at [913, 331] on div at bounding box center [902, 327] width 118 height 25
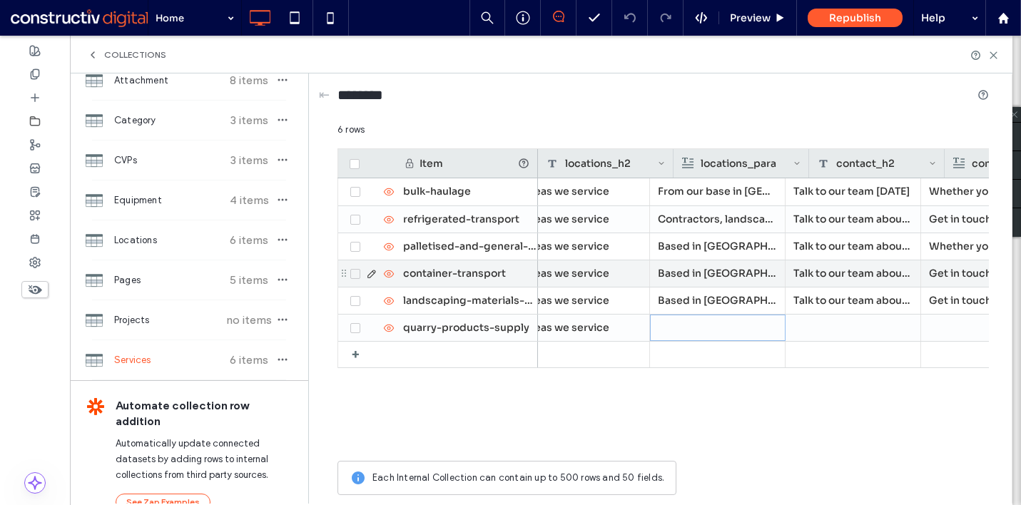
scroll to position [0, 3556]
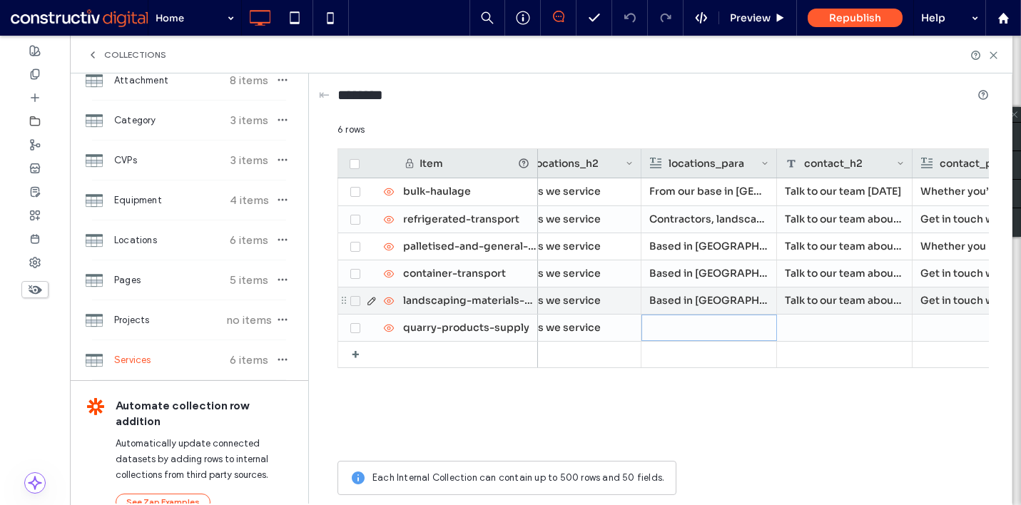
click at [721, 304] on p "Based in Park Ridge, we deliver landscaping materials throughout South East Que…" at bounding box center [708, 301] width 119 height 26
click at [721, 304] on p "Based in Park Ridge, we deliver landscaping materials throughout South East Que…" at bounding box center [709, 301] width 118 height 26
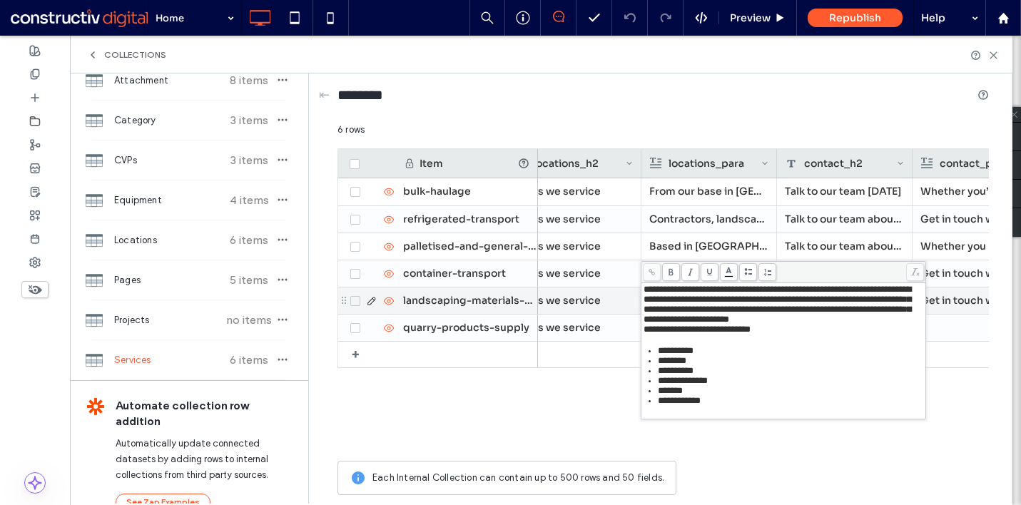
click at [711, 268] on span at bounding box center [710, 272] width 18 height 18
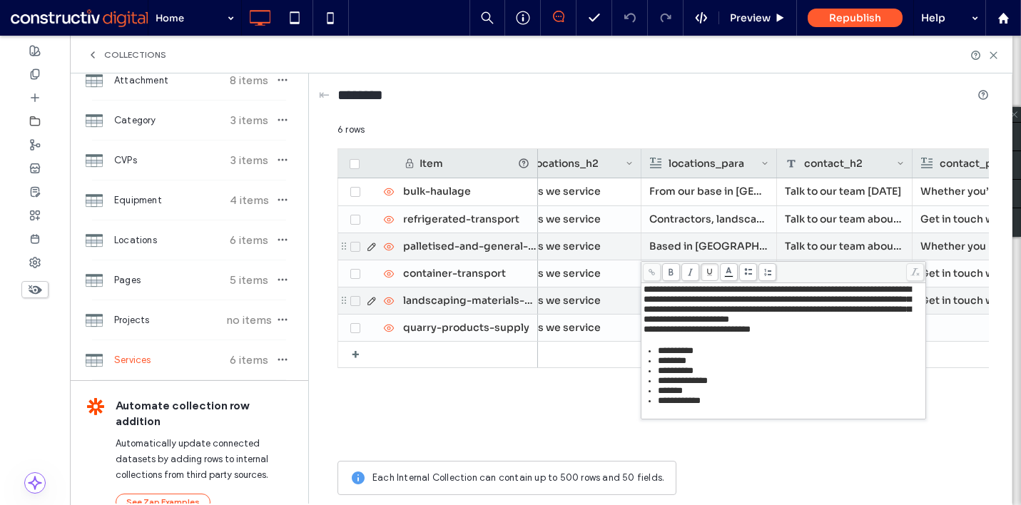
click at [699, 240] on p "Based in Park Ridge, we provide palletised and general freight services through…" at bounding box center [708, 246] width 119 height 26
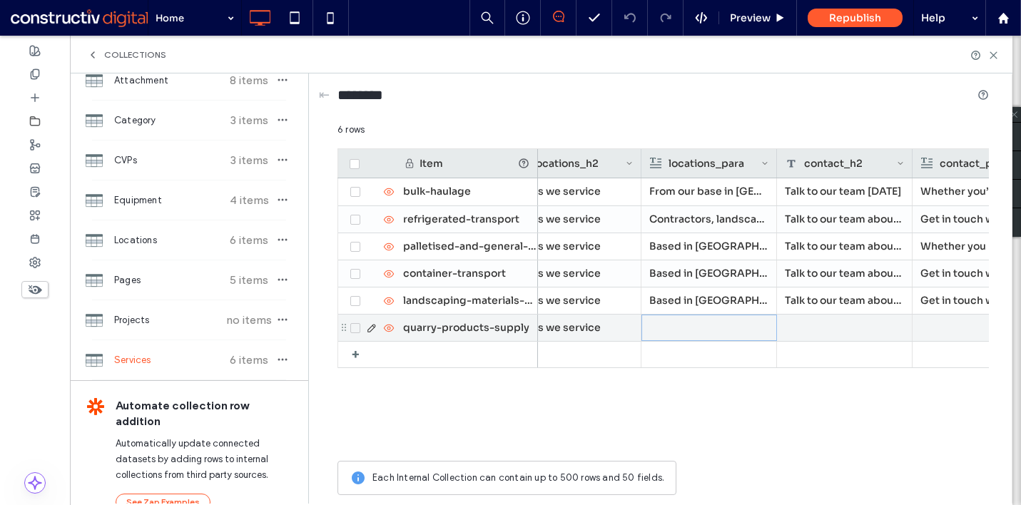
click at [698, 332] on div at bounding box center [709, 327] width 118 height 25
click at [666, 322] on div "Rich Text Editor" at bounding box center [719, 317] width 151 height 10
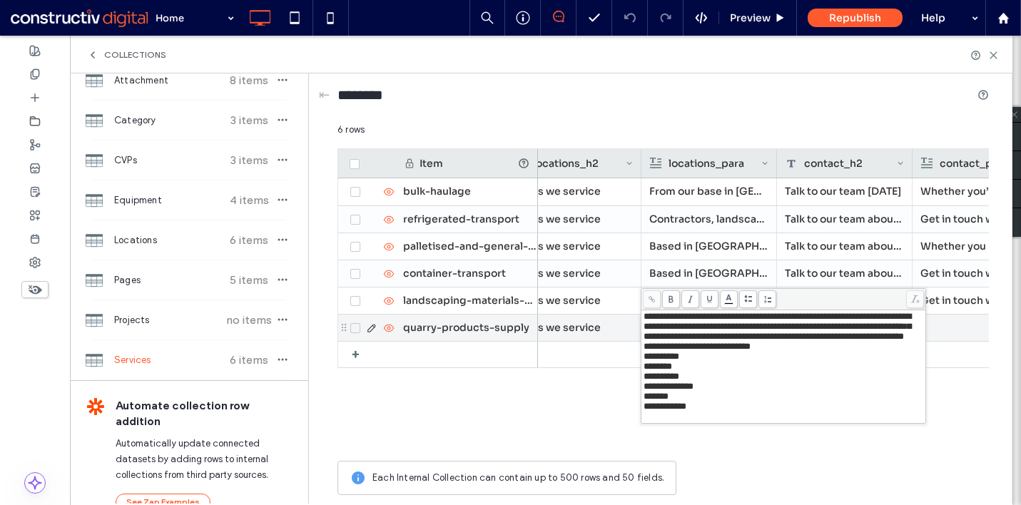
click at [910, 342] on div "**********" at bounding box center [784, 327] width 280 height 30
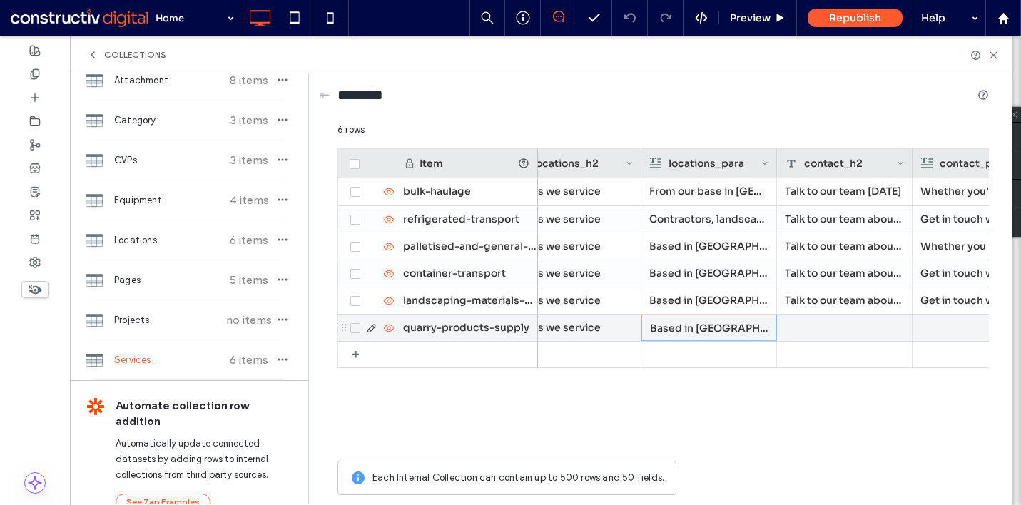
click at [736, 328] on p "Based in Park Ridge, we provide quarry product delivery throughout South East Q…" at bounding box center [709, 328] width 118 height 26
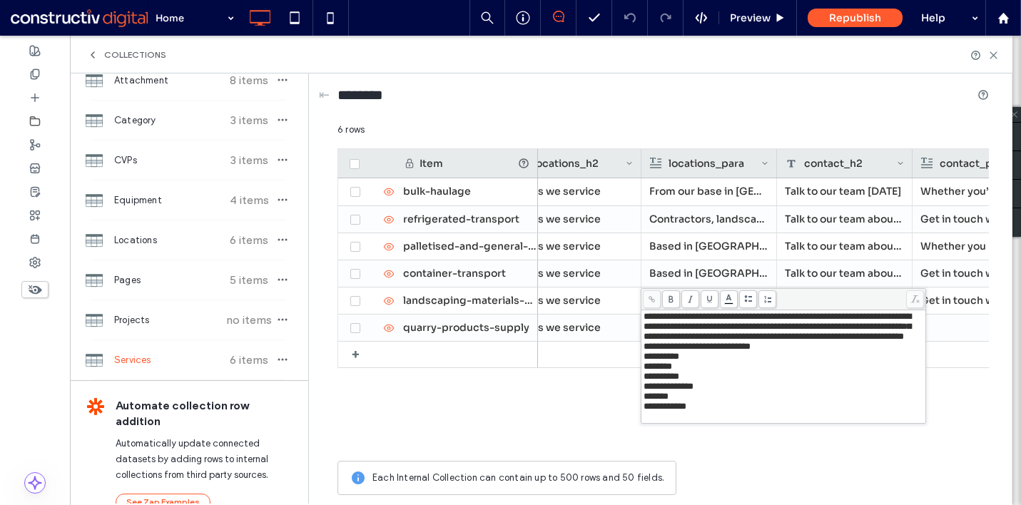
click at [907, 341] on span "**********" at bounding box center [778, 326] width 268 height 29
click at [826, 362] on div "**********" at bounding box center [784, 357] width 280 height 10
drag, startPoint x: 726, startPoint y: 462, endPoint x: 641, endPoint y: 401, distance: 104.2
click at [641, 401] on div "**********" at bounding box center [783, 376] width 284 height 133
click at [748, 300] on icon at bounding box center [748, 299] width 8 height 8
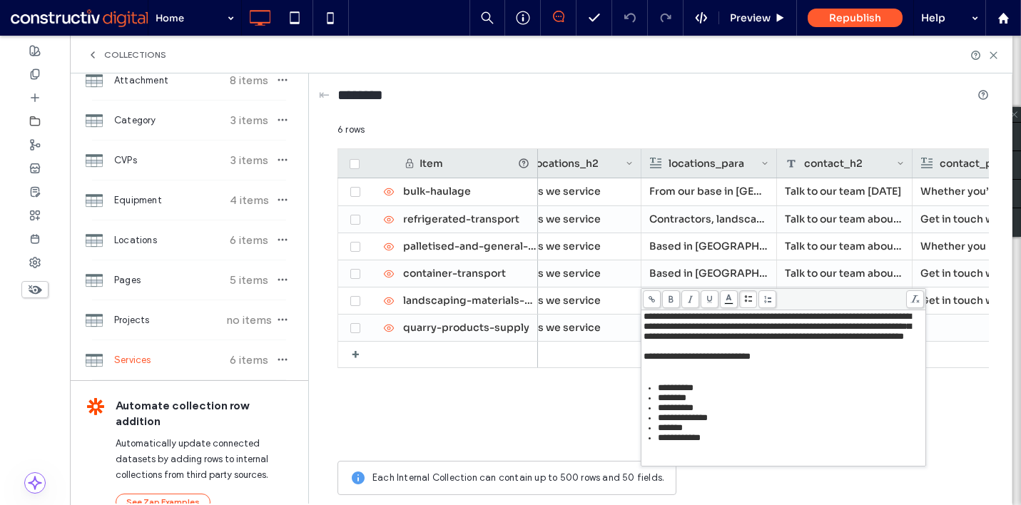
click at [686, 398] on div "**********" at bounding box center [784, 388] width 280 height 153
click at [666, 395] on div "**********" at bounding box center [784, 388] width 280 height 153
click at [657, 372] on div "Rich Text Editor" at bounding box center [784, 367] width 280 height 10
click at [678, 454] on div "Rich Text Editor" at bounding box center [784, 449] width 280 height 10
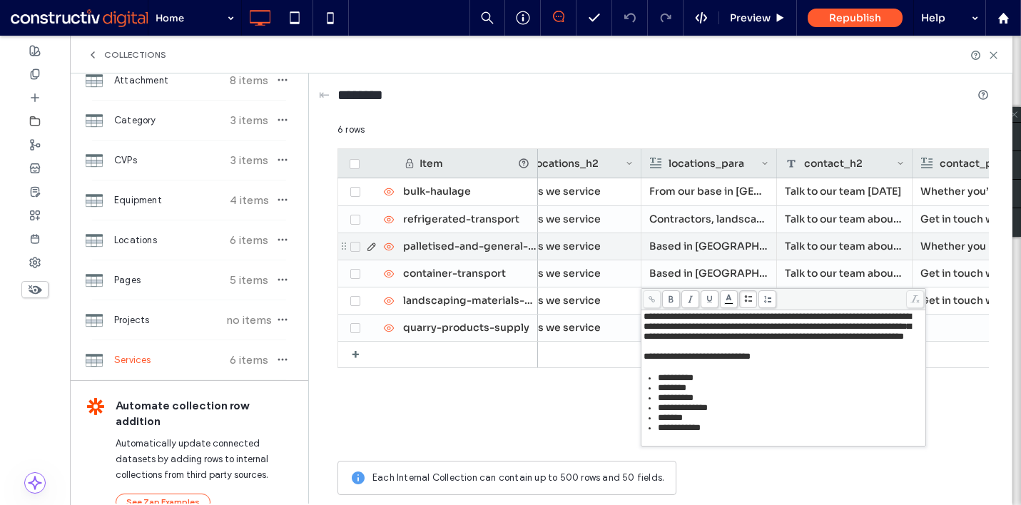
click at [722, 247] on p "Based in Park Ridge, we provide palletised and general freight services through…" at bounding box center [708, 246] width 119 height 26
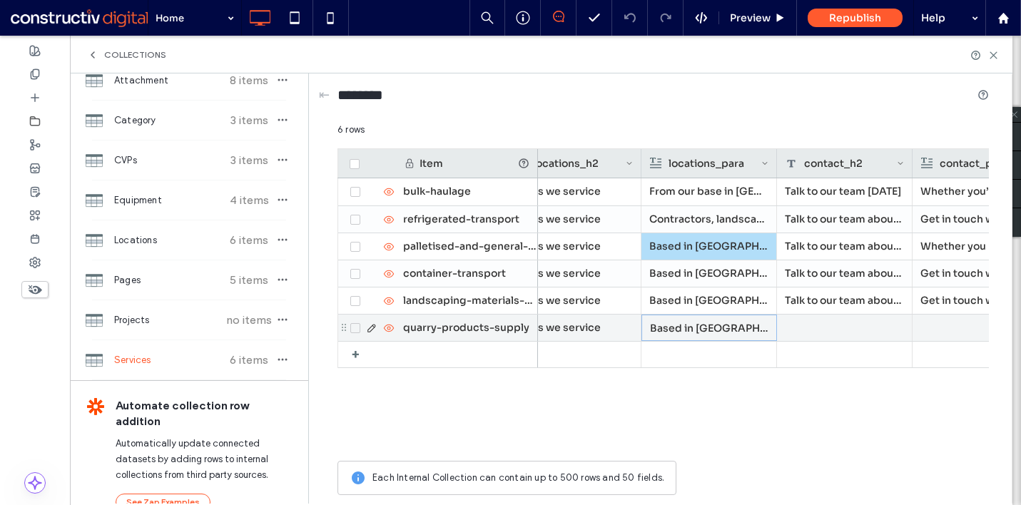
click at [835, 323] on div at bounding box center [845, 328] width 136 height 26
click at [803, 323] on div at bounding box center [845, 328] width 136 height 26
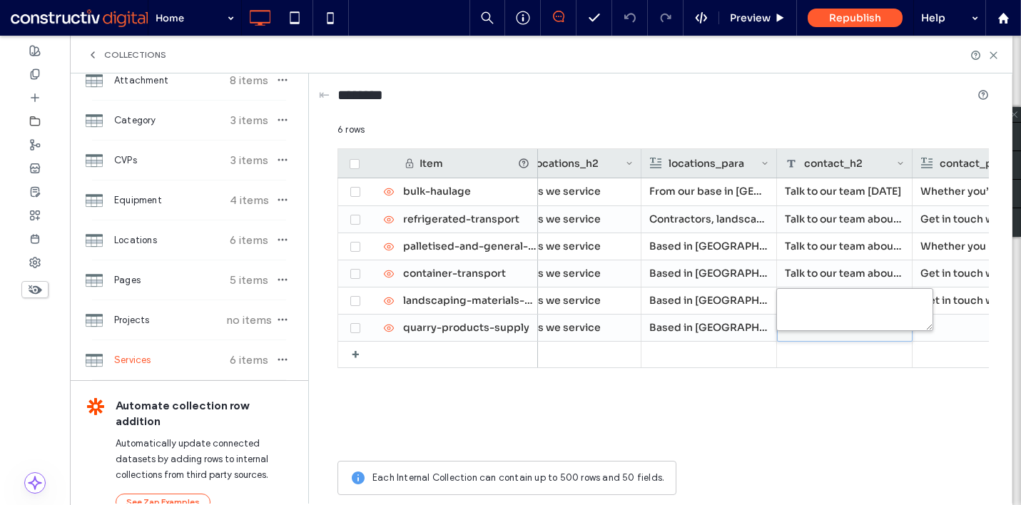
click at [803, 323] on textarea "plain-text-cell" at bounding box center [854, 309] width 157 height 43
paste textarea "**********"
type textarea "**********"
click at [959, 330] on div at bounding box center [979, 328] width 119 height 26
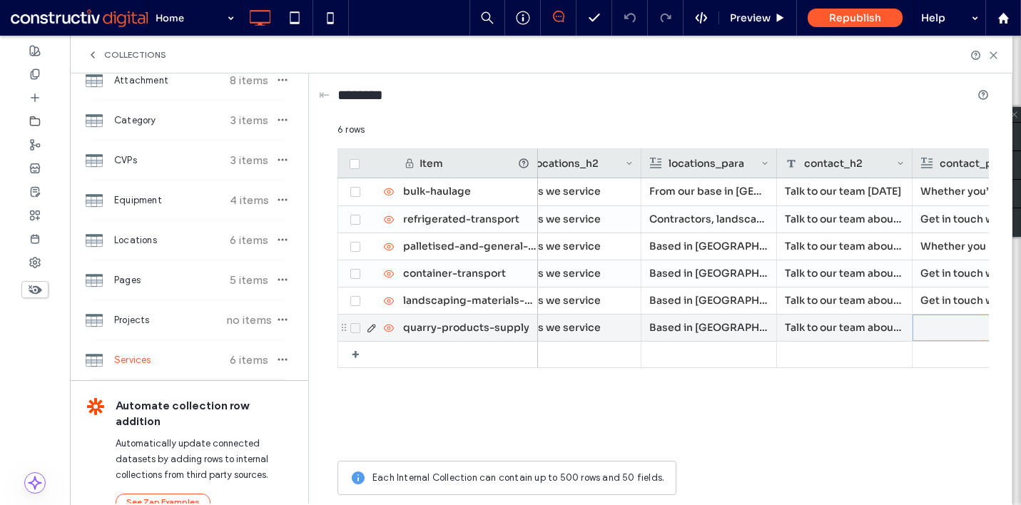
click at [942, 327] on div at bounding box center [980, 327] width 118 height 25
click at [878, 327] on div "Talk to our team about quarry product delivery" at bounding box center [845, 328] width 136 height 26
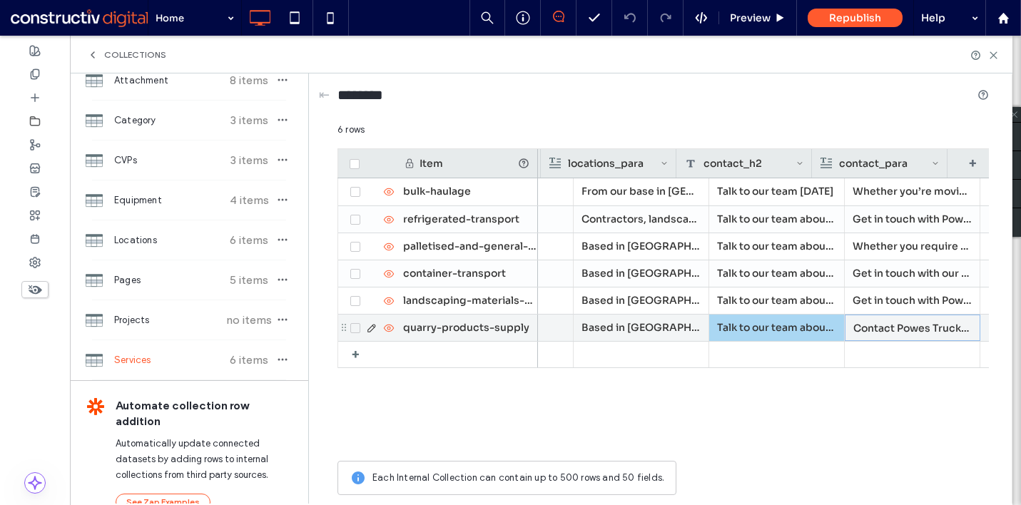
scroll to position [0, 3666]
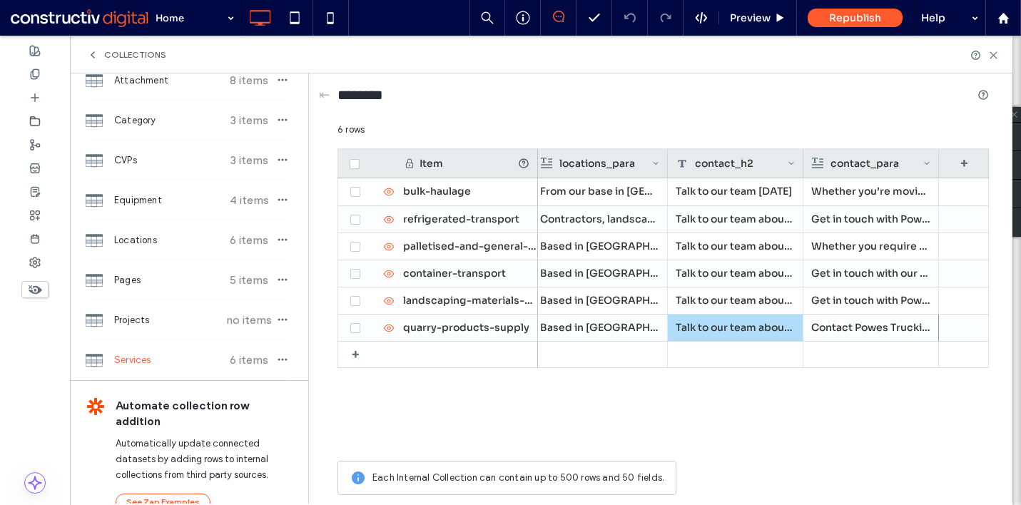
click at [754, 401] on div "Whether you’re moving quarry materials, grain, or landscaping supplies, Powes T…" at bounding box center [763, 315] width 451 height 275
click at [751, 18] on span "Preview" at bounding box center [750, 17] width 41 height 13
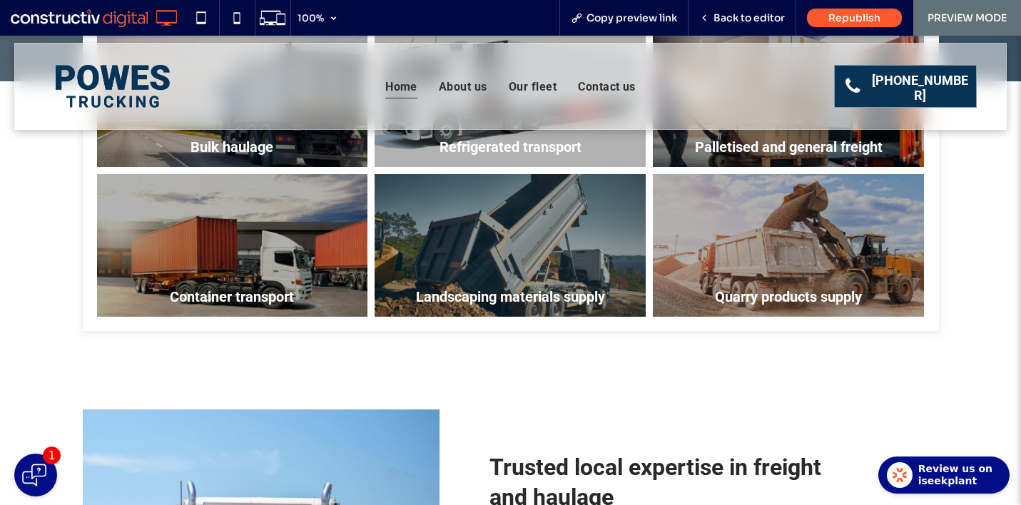
scroll to position [498, 0]
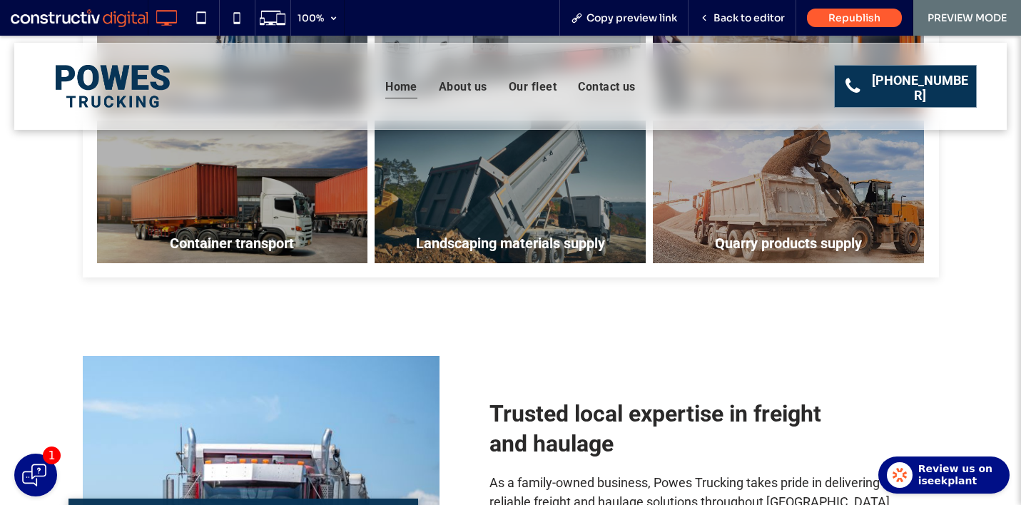
click at [738, 173] on link at bounding box center [789, 191] width 288 height 151
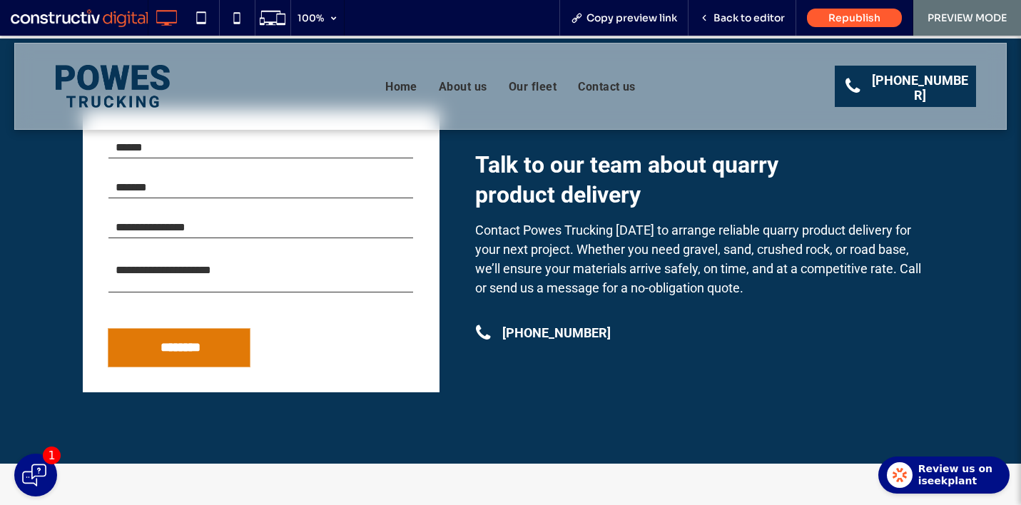
scroll to position [2030, 0]
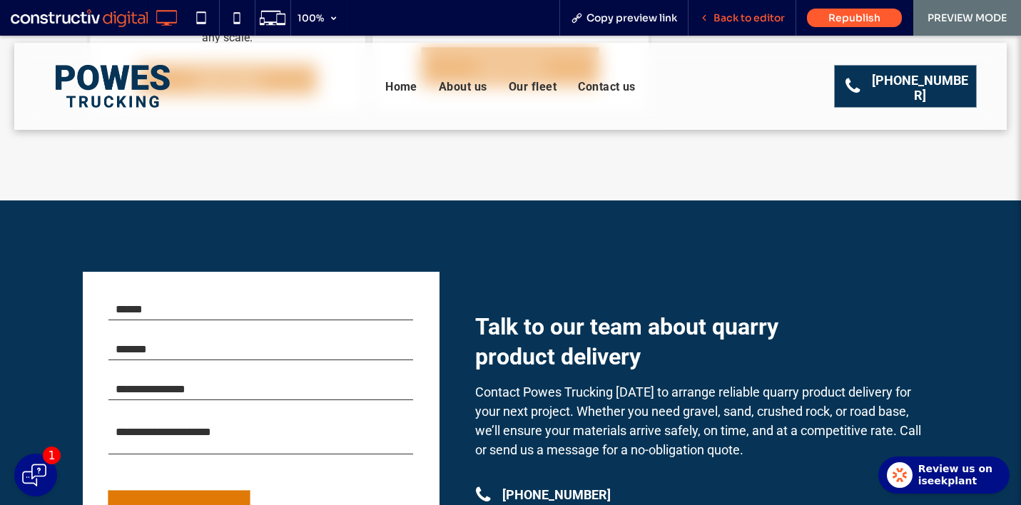
click at [716, 23] on span "Back to editor" at bounding box center [748, 17] width 71 height 13
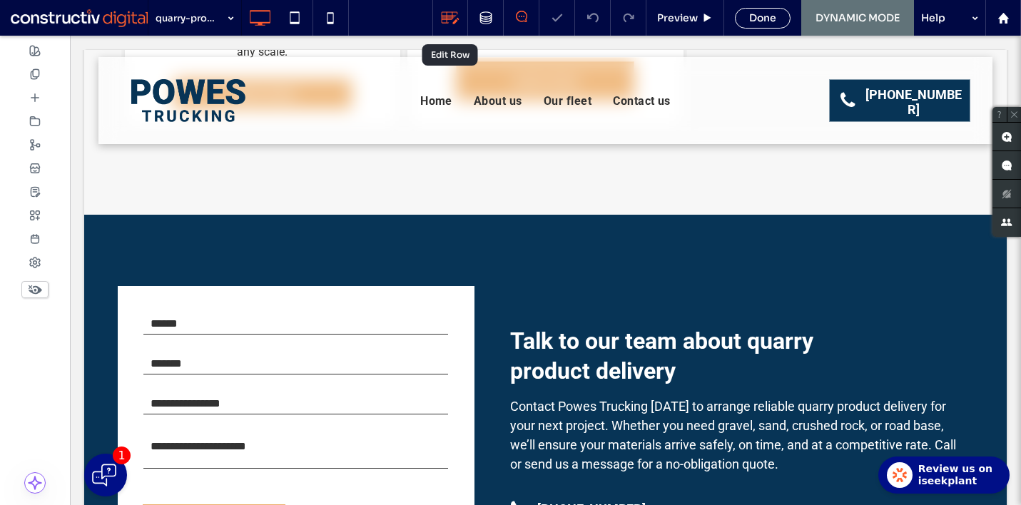
click at [444, 14] on icon at bounding box center [450, 18] width 19 height 19
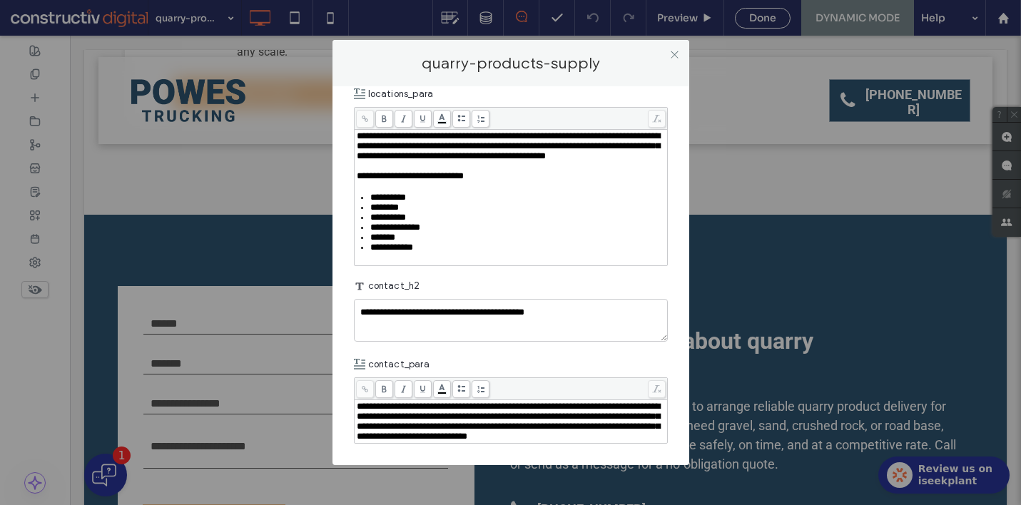
scroll to position [2490, 0]
click at [479, 253] on div "**********" at bounding box center [511, 191] width 309 height 121
click at [523, 181] on div "**********" at bounding box center [511, 176] width 309 height 10
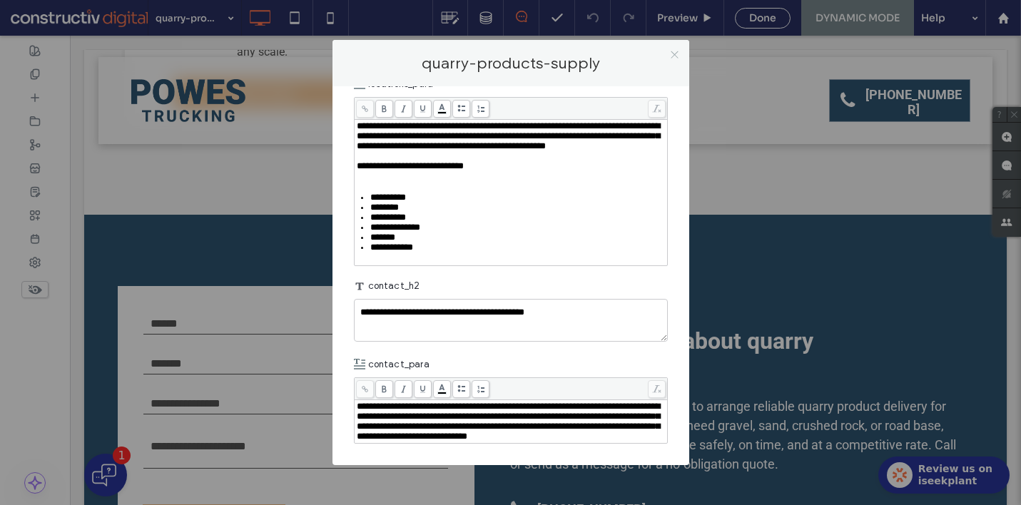
click at [672, 58] on icon at bounding box center [674, 54] width 11 height 11
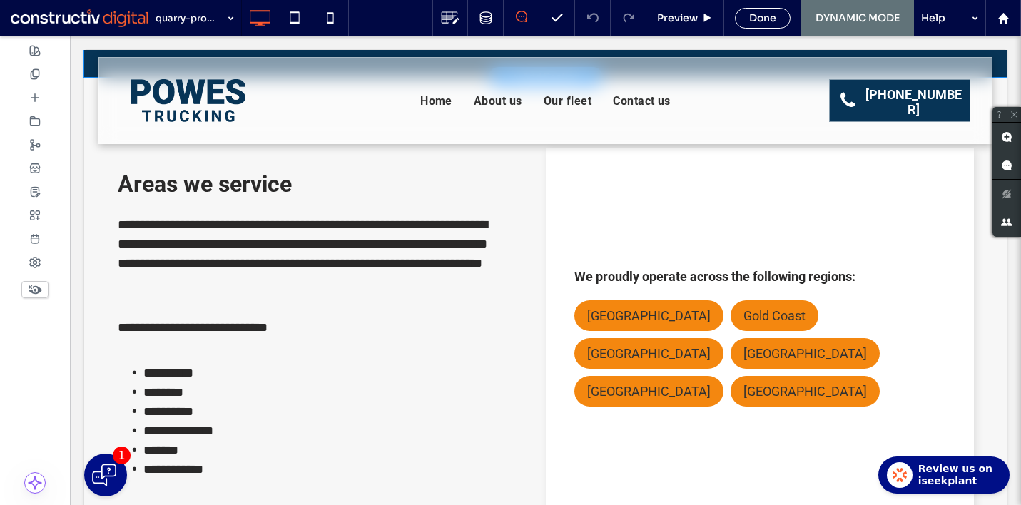
scroll to position [2591, 0]
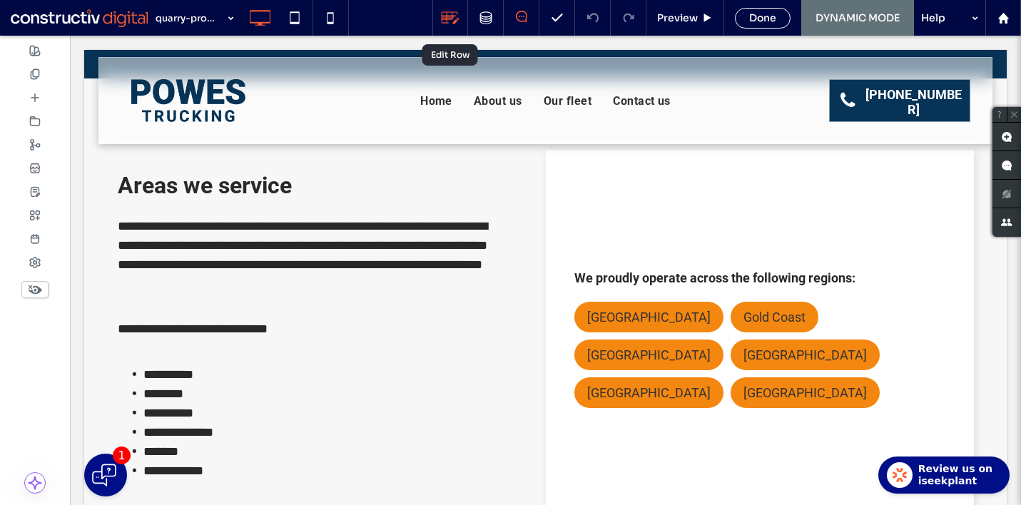
click at [463, 19] on div at bounding box center [450, 18] width 34 height 19
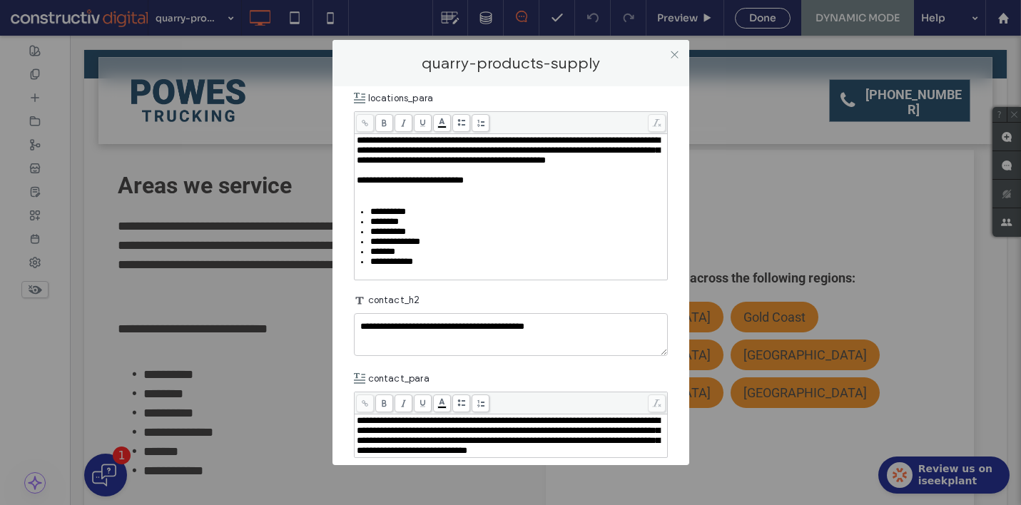
scroll to position [2473, 0]
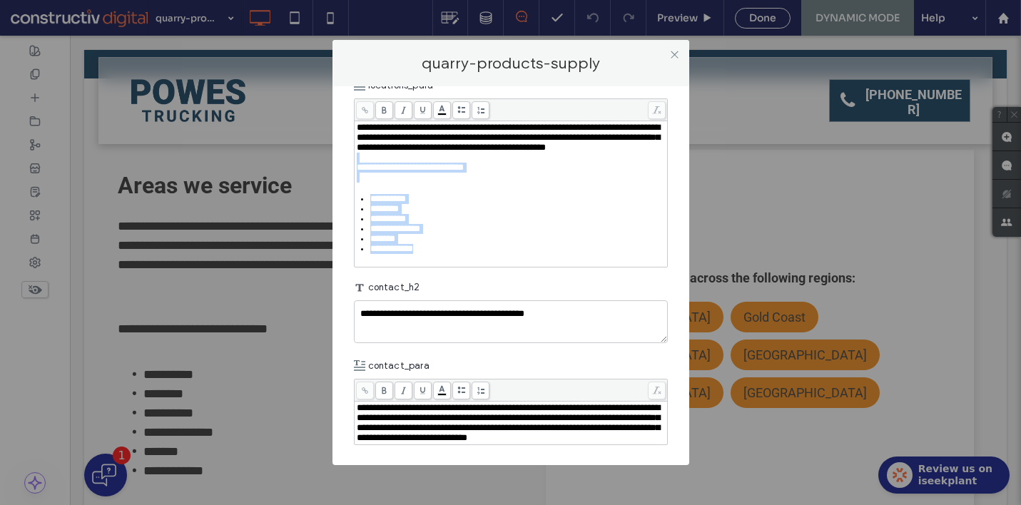
drag, startPoint x: 466, startPoint y: 389, endPoint x: 351, endPoint y: 279, distance: 158.9
click at [351, 279] on div "**********" at bounding box center [510, 275] width 357 height 379
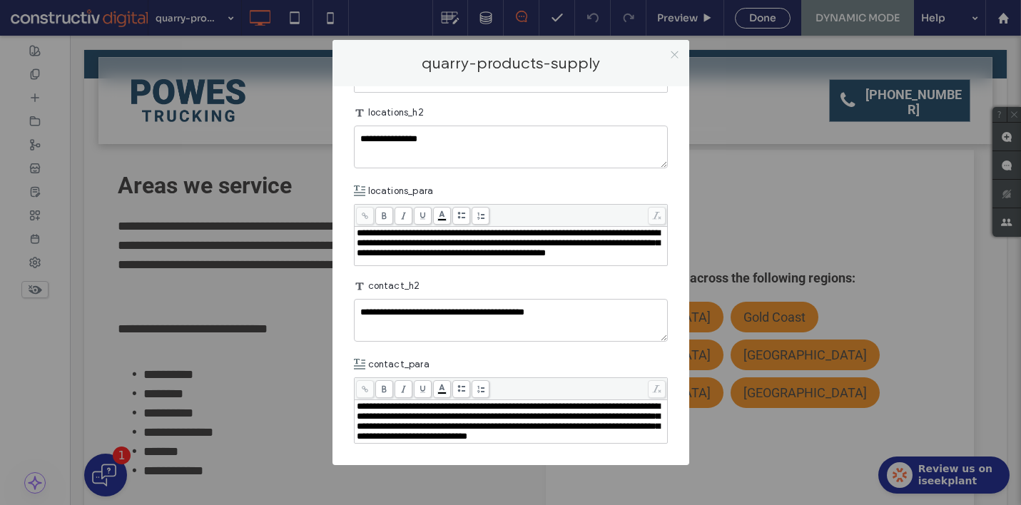
click at [677, 55] on icon at bounding box center [674, 54] width 11 height 11
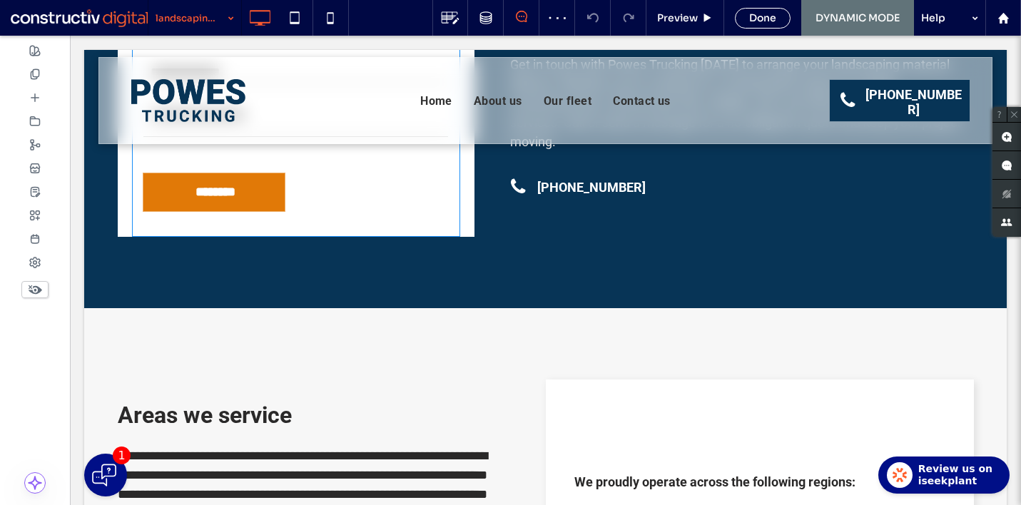
scroll to position [2563, 0]
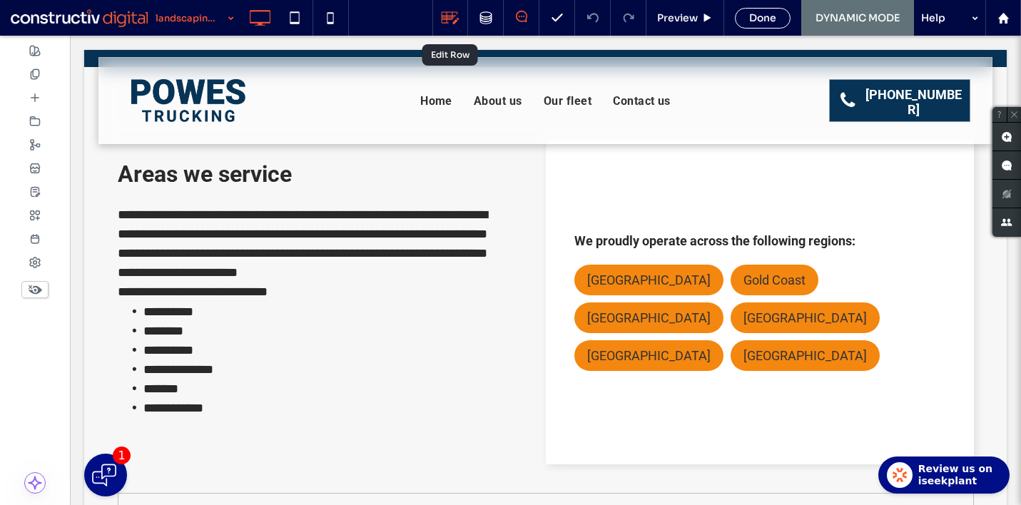
click at [449, 16] on use at bounding box center [451, 18] width 18 height 12
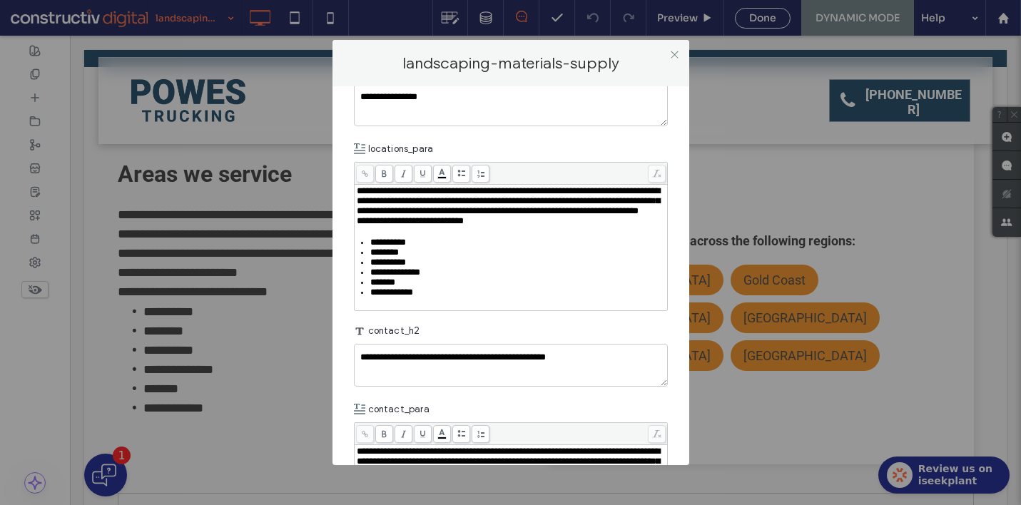
scroll to position [2430, 0]
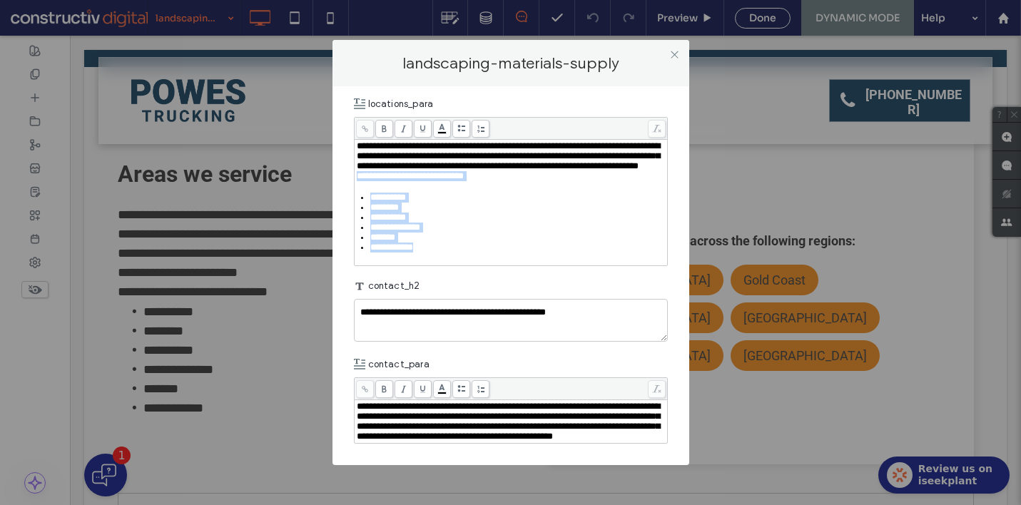
drag, startPoint x: 450, startPoint y: 351, endPoint x: 352, endPoint y: 269, distance: 127.6
click at [352, 269] on div "**********" at bounding box center [510, 275] width 357 height 379
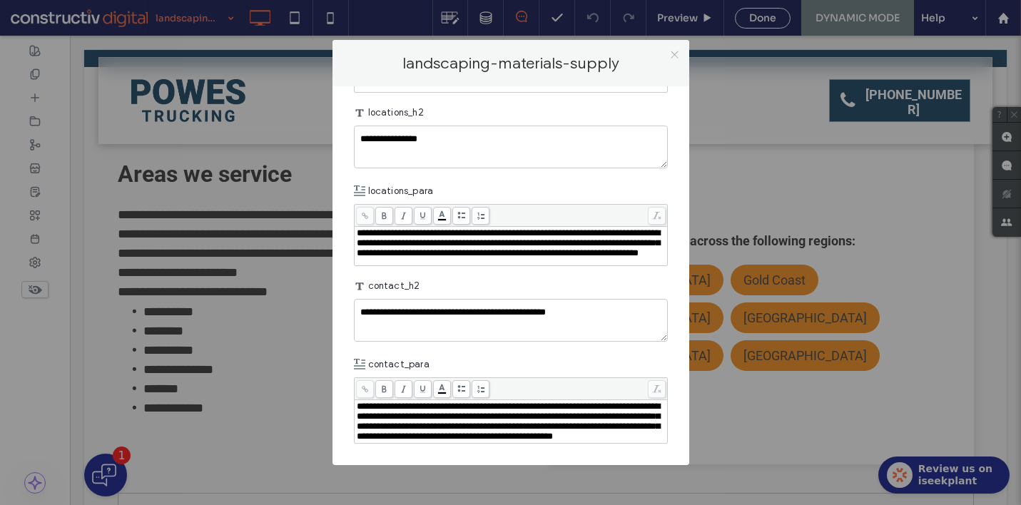
click at [676, 53] on icon at bounding box center [674, 54] width 11 height 11
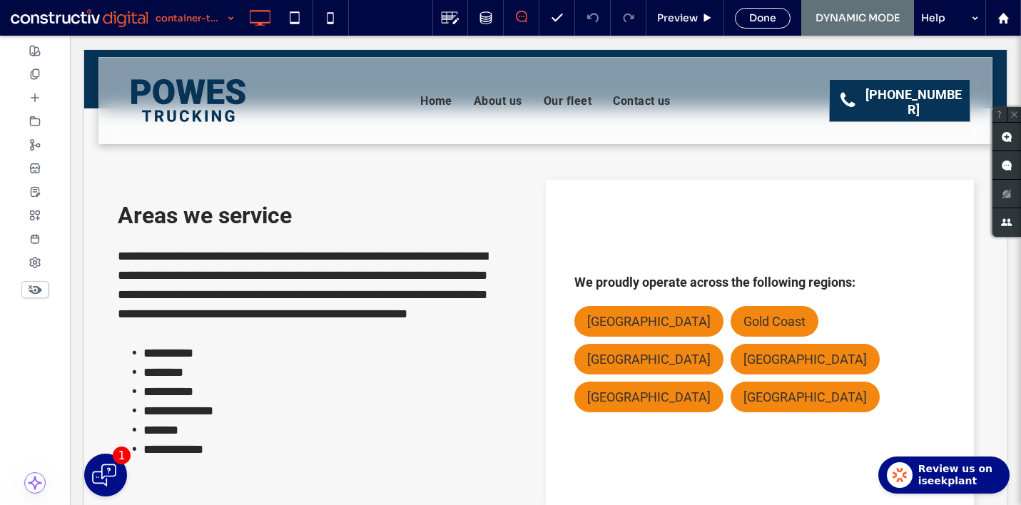
scroll to position [2595, 0]
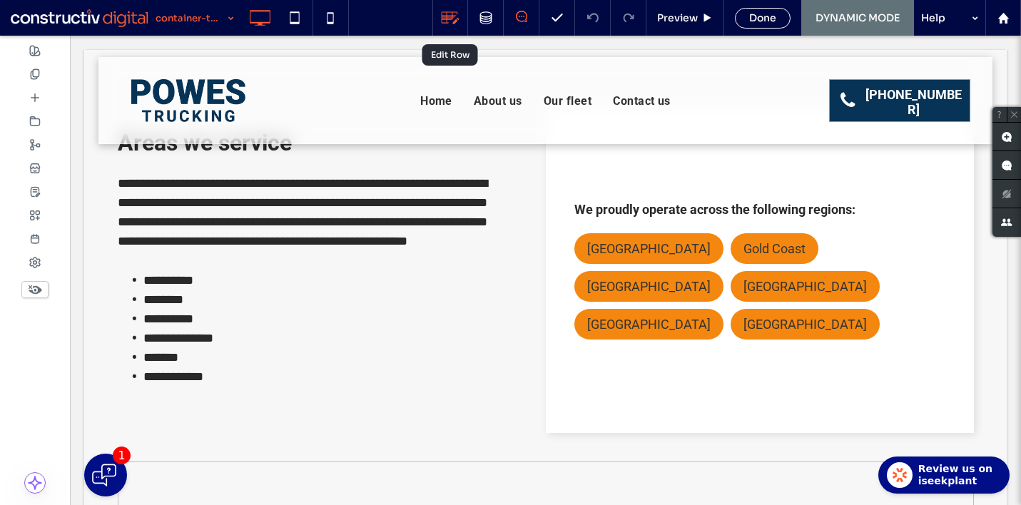
click at [450, 18] on use at bounding box center [451, 18] width 18 height 12
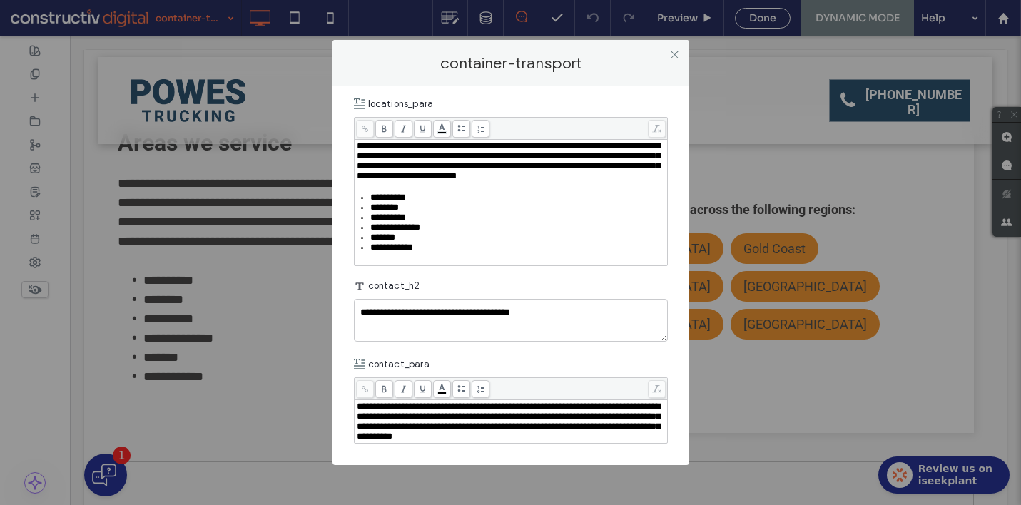
scroll to position [2503, 0]
drag, startPoint x: 445, startPoint y: 272, endPoint x: 353, endPoint y: 209, distance: 111.4
click at [354, 209] on div "**********" at bounding box center [511, 191] width 314 height 149
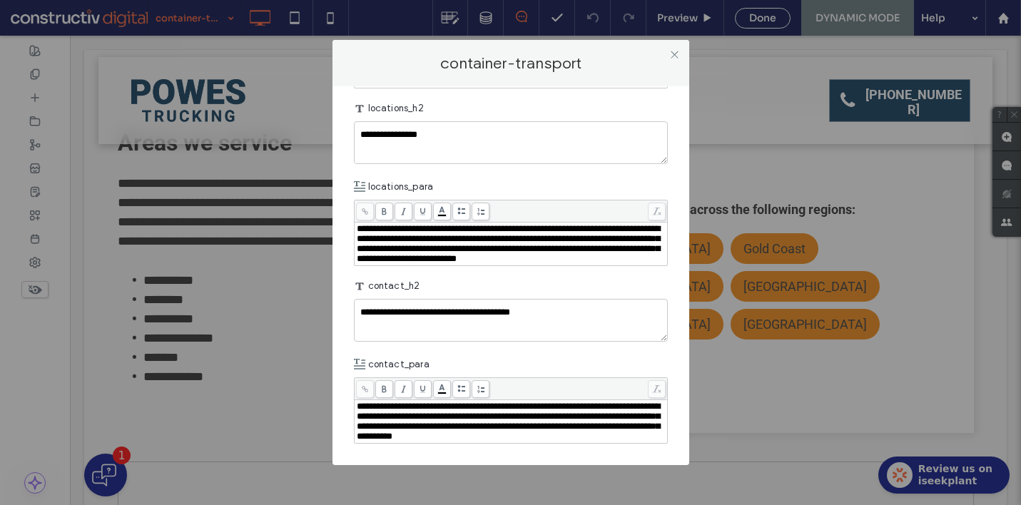
scroll to position [2456, 0]
click at [673, 53] on use at bounding box center [674, 54] width 7 height 7
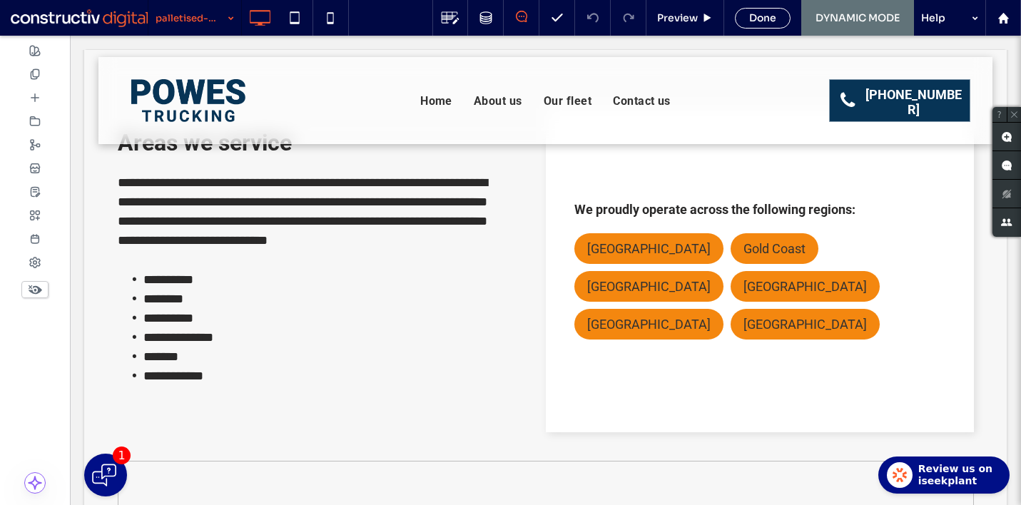
scroll to position [2602, 0]
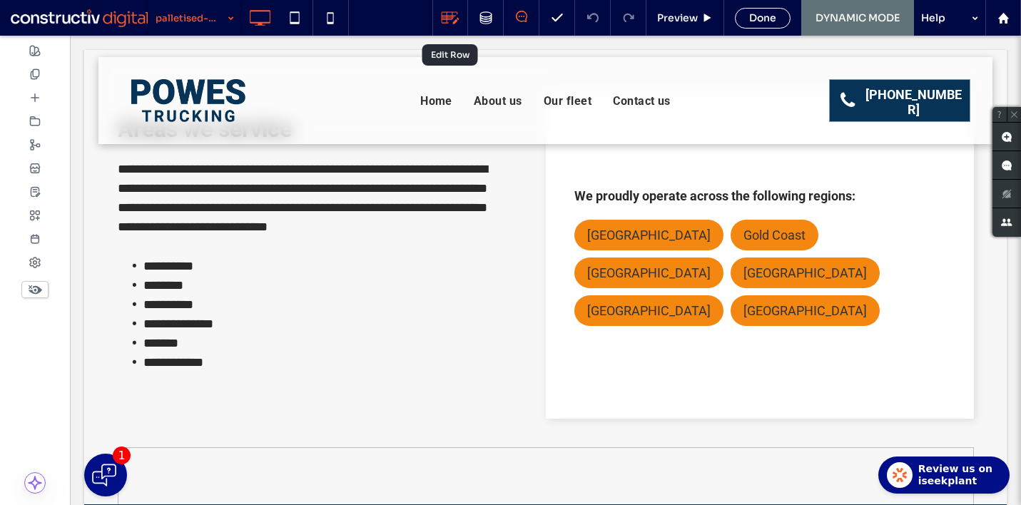
click at [445, 17] on use at bounding box center [451, 18] width 18 height 12
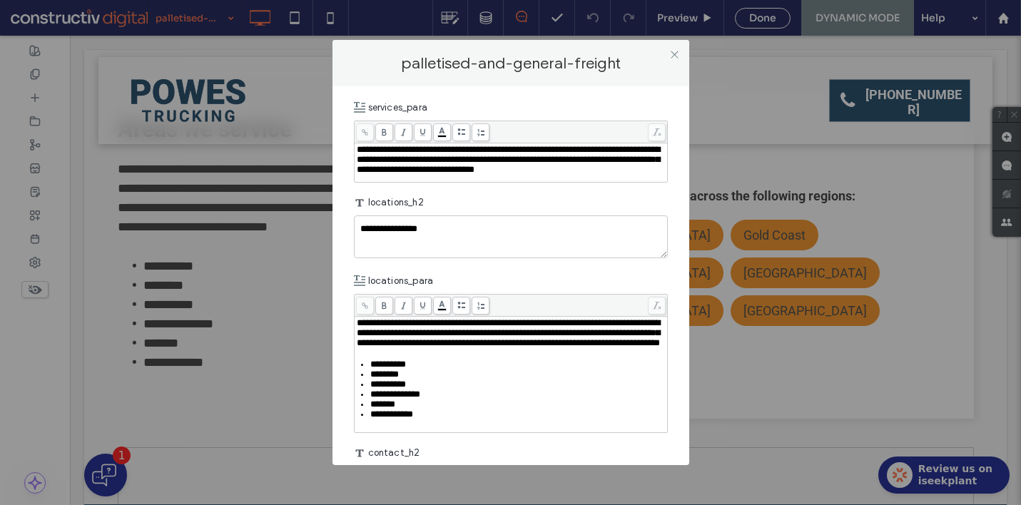
scroll to position [2561, 0]
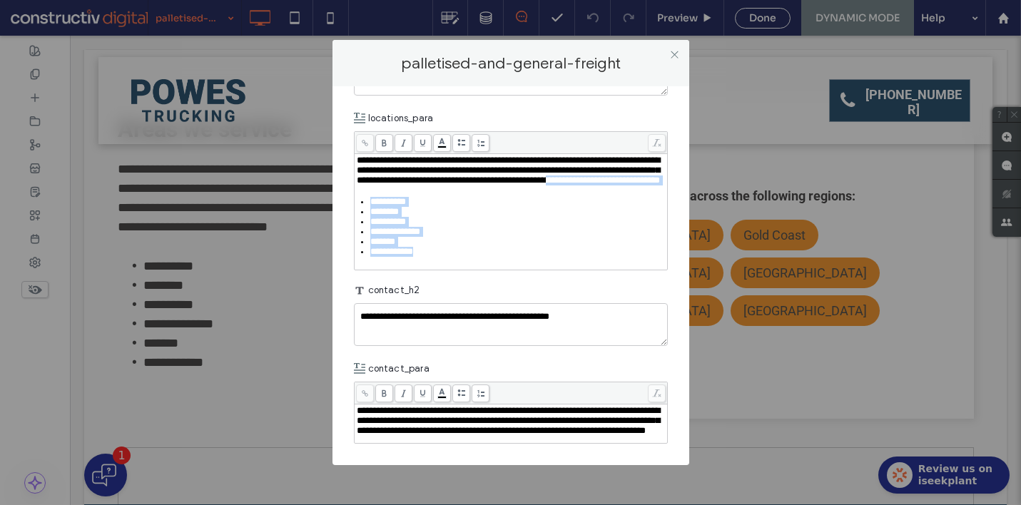
drag, startPoint x: 444, startPoint y: 237, endPoint x: 547, endPoint y: 150, distance: 135.2
click at [547, 156] on div "**********" at bounding box center [511, 206] width 309 height 101
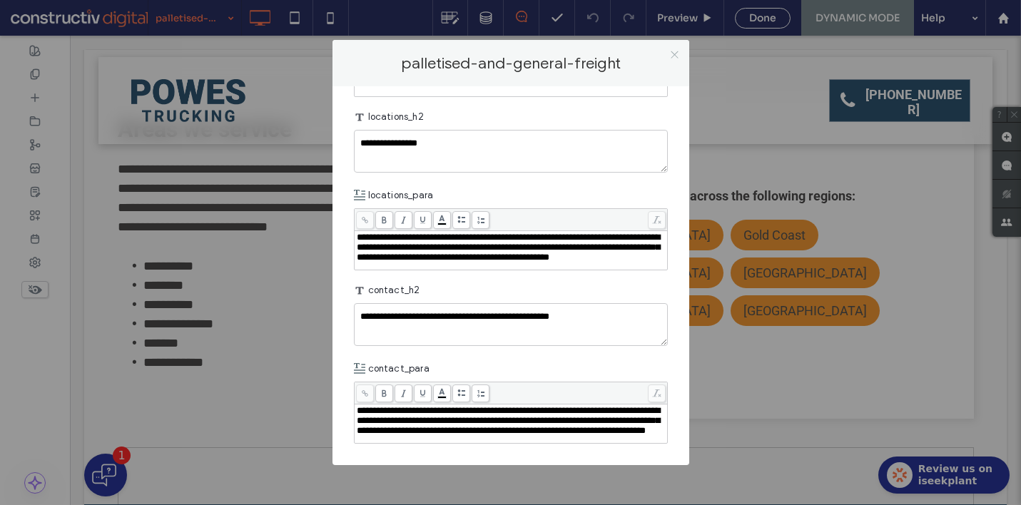
click at [672, 54] on icon at bounding box center [674, 54] width 11 height 11
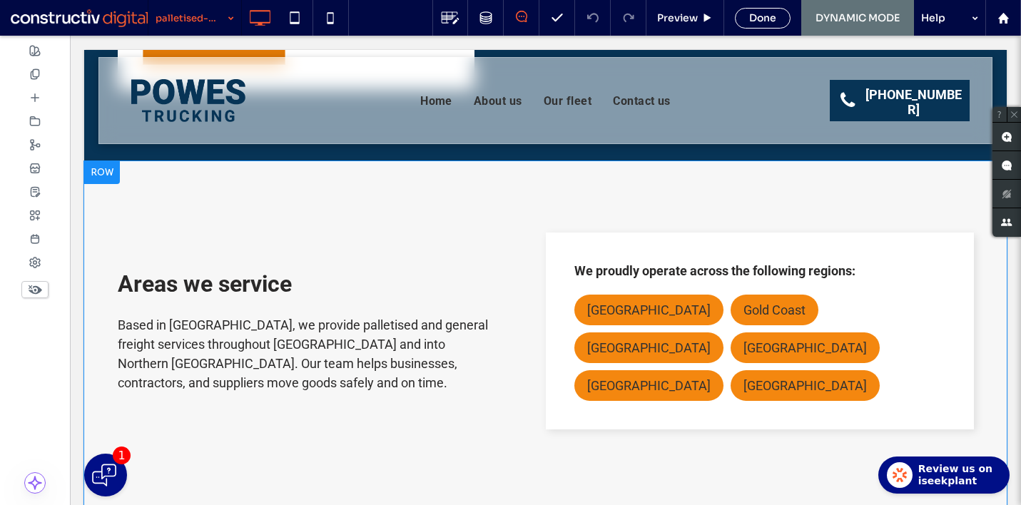
scroll to position [2792, 0]
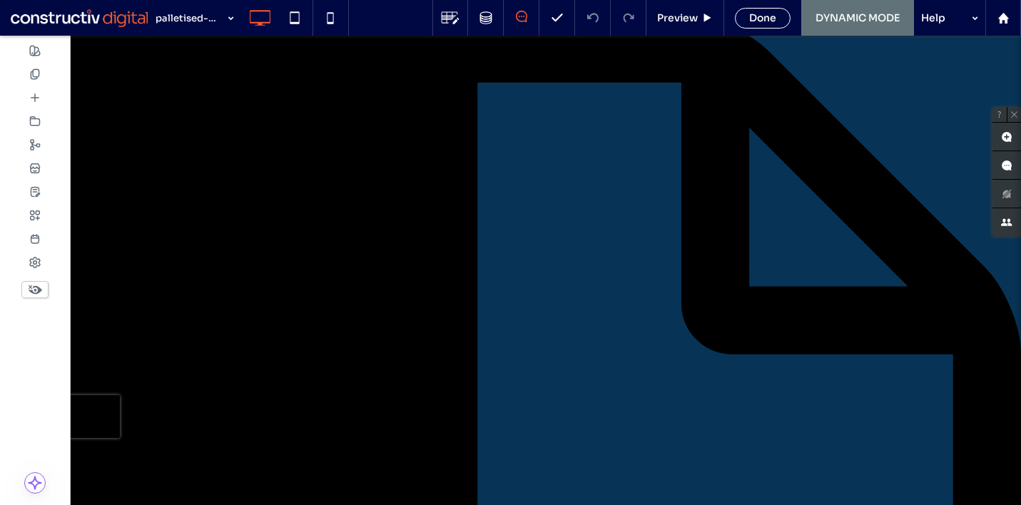
scroll to position [210, 0]
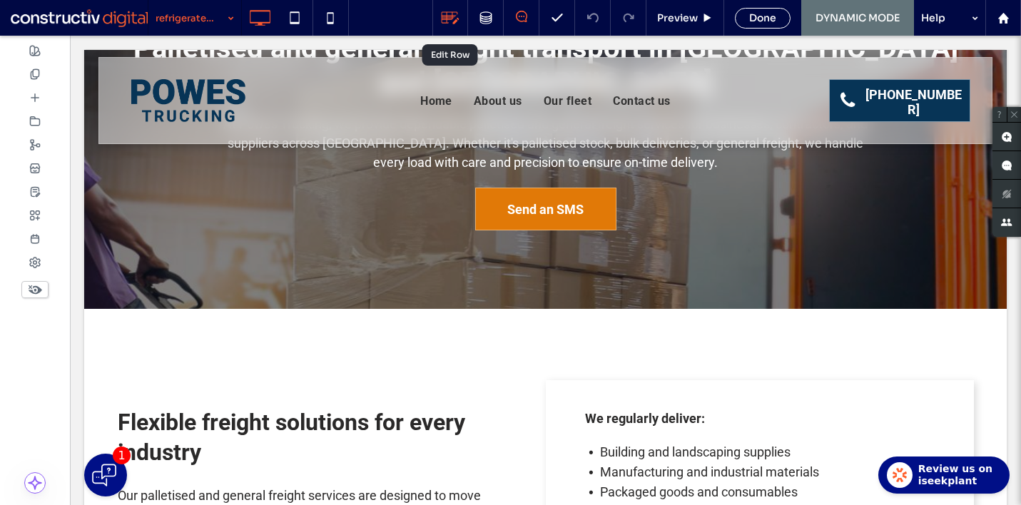
click at [447, 14] on icon at bounding box center [450, 18] width 19 height 19
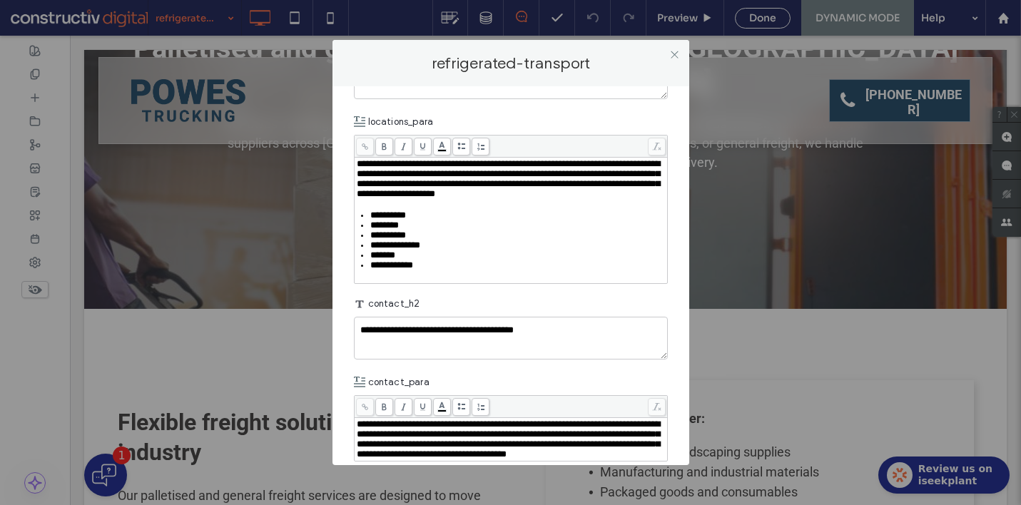
scroll to position [2505, 0]
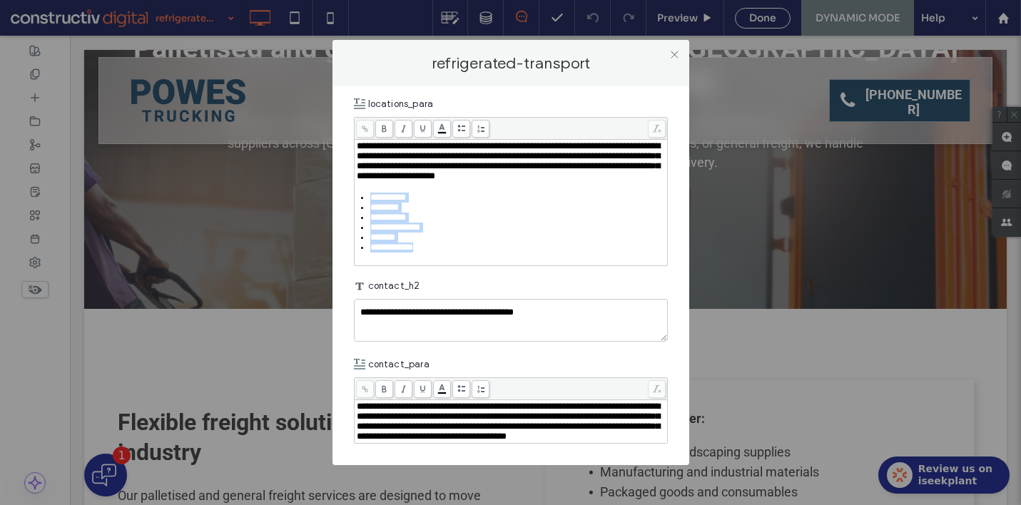
drag, startPoint x: 446, startPoint y: 343, endPoint x: 512, endPoint y: 264, distance: 102.9
click at [512, 253] on div "**********" at bounding box center [511, 196] width 309 height 111
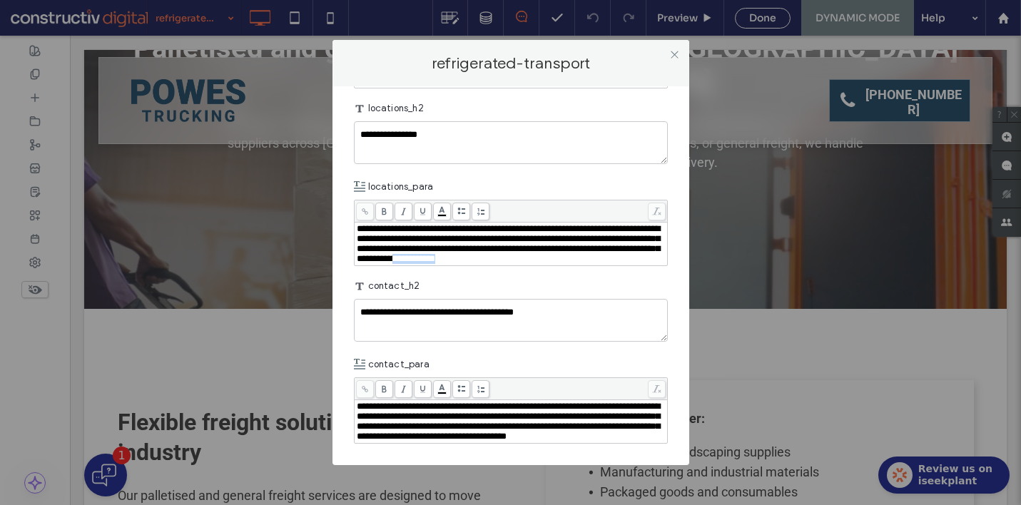
drag, startPoint x: 512, startPoint y: 262, endPoint x: 457, endPoint y: 265, distance: 54.3
click at [457, 264] on div "**********" at bounding box center [511, 244] width 309 height 40
click at [526, 258] on div "**********" at bounding box center [511, 244] width 309 height 40
click at [558, 253] on span "**********" at bounding box center [508, 243] width 303 height 39
click at [676, 56] on icon at bounding box center [674, 54] width 11 height 11
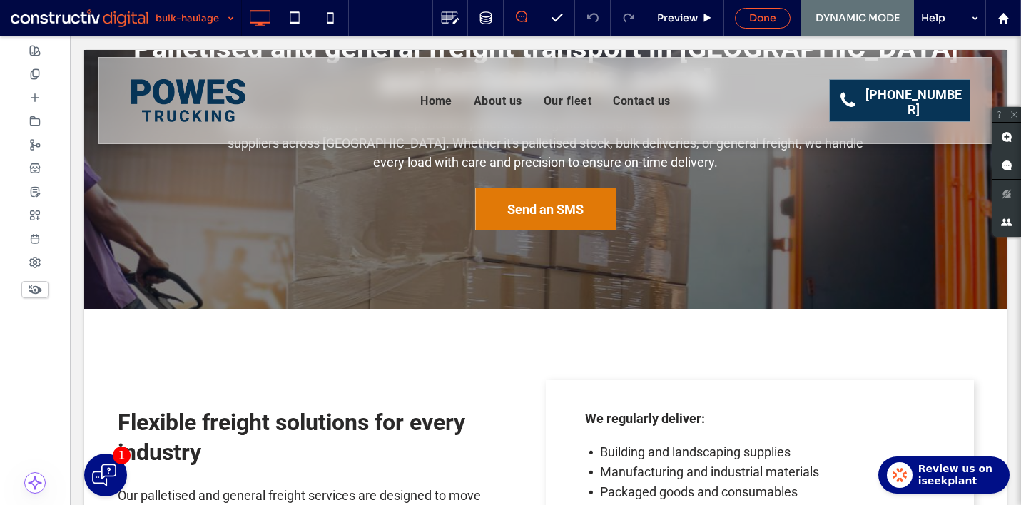
click at [743, 20] on div "Done" at bounding box center [763, 17] width 54 height 13
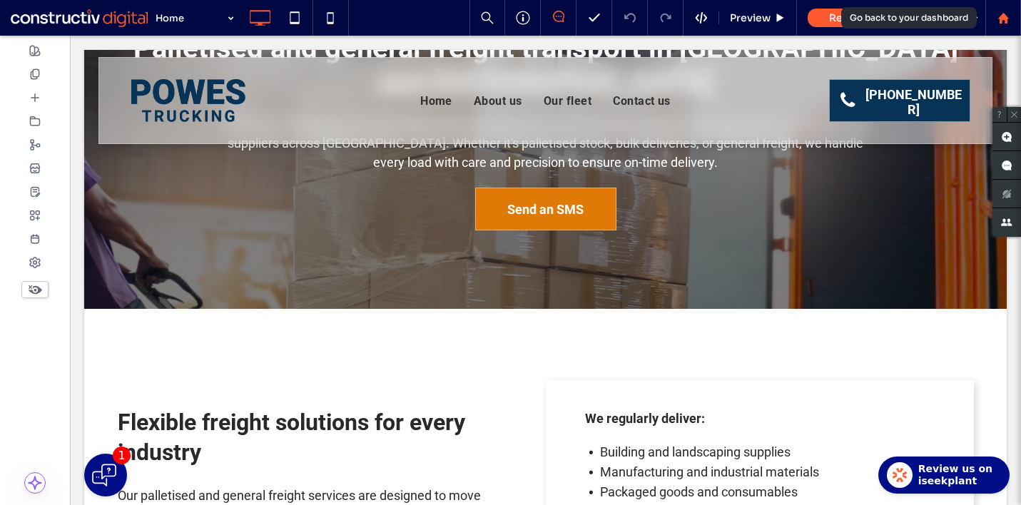
click at [1007, 21] on icon at bounding box center [1003, 18] width 12 height 12
